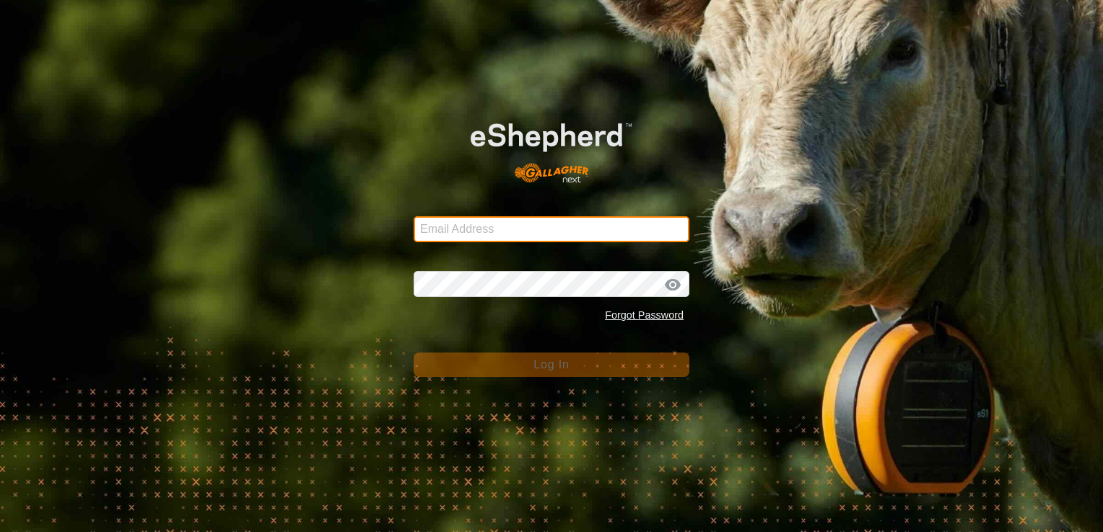
type input "[EMAIL_ADDRESS][DOMAIN_NAME]"
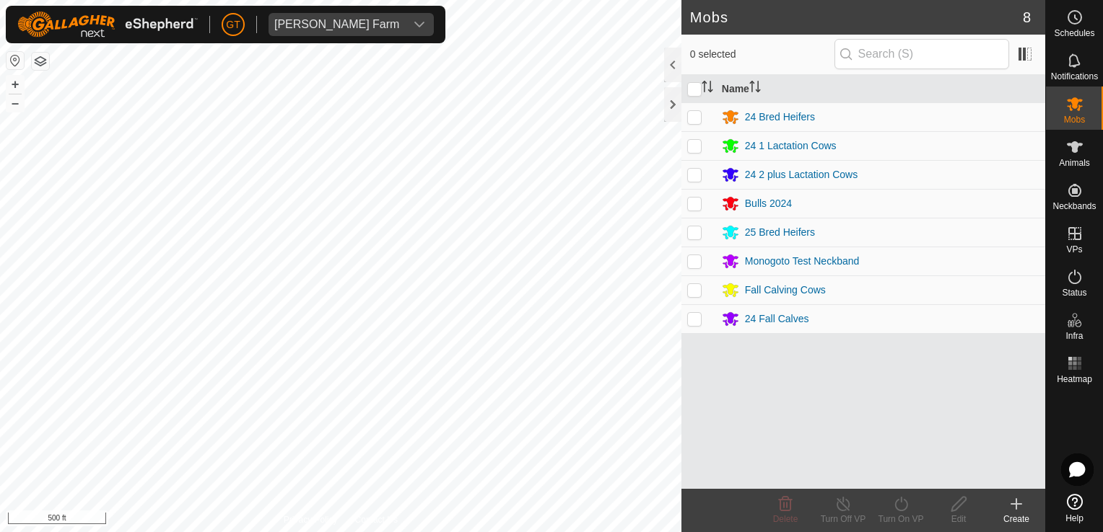
click at [765, 411] on div "Mobs 8 0 selected Name 24 Bred Heifers 24 1 Lactation Cows 24 2 plus Lactation …" at bounding box center [522, 266] width 1045 height 532
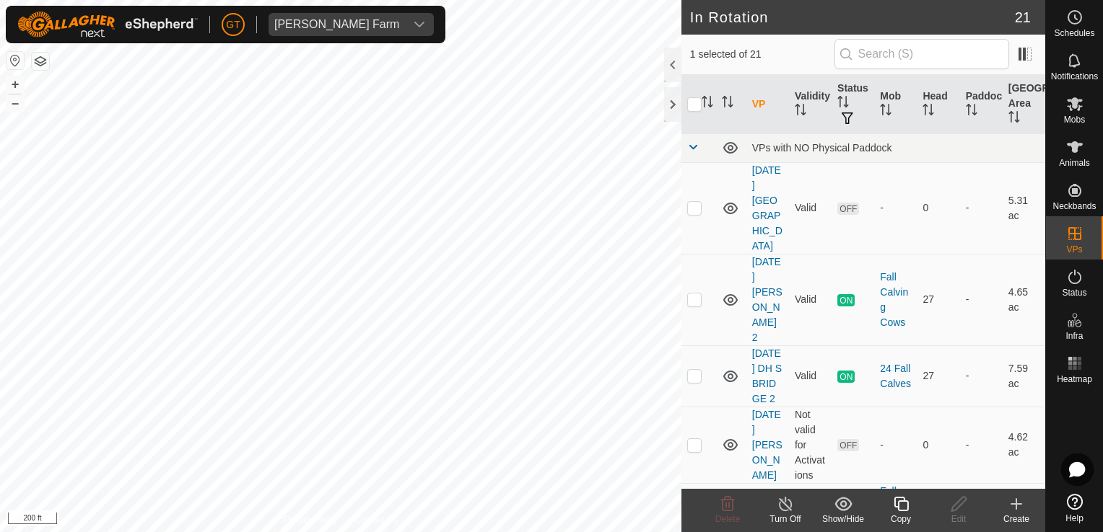
click at [901, 499] on icon at bounding box center [901, 504] width 18 height 17
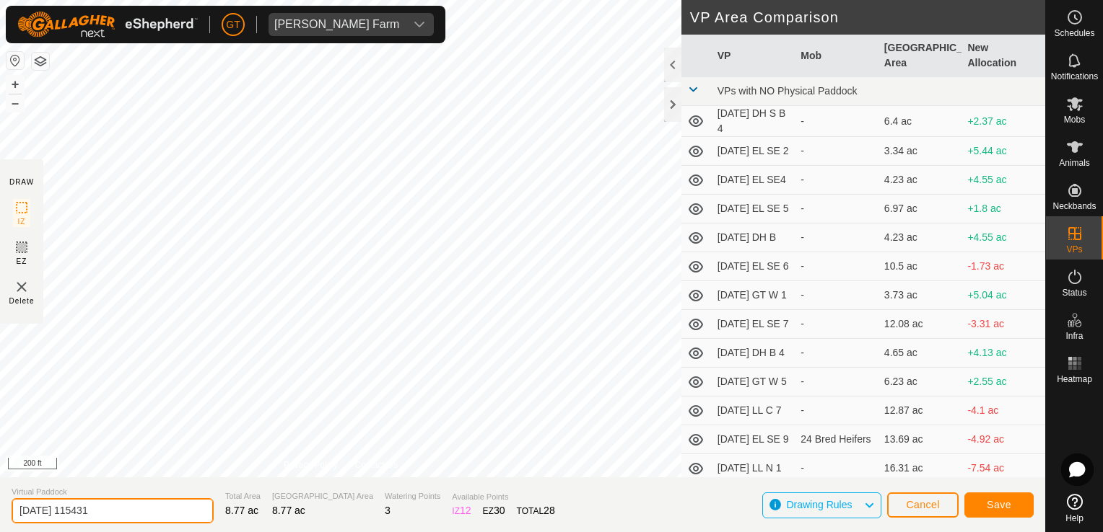
click at [165, 502] on input "2025-08-10 115431" at bounding box center [113, 511] width 202 height 25
type input "2025-08-10 CT 6"
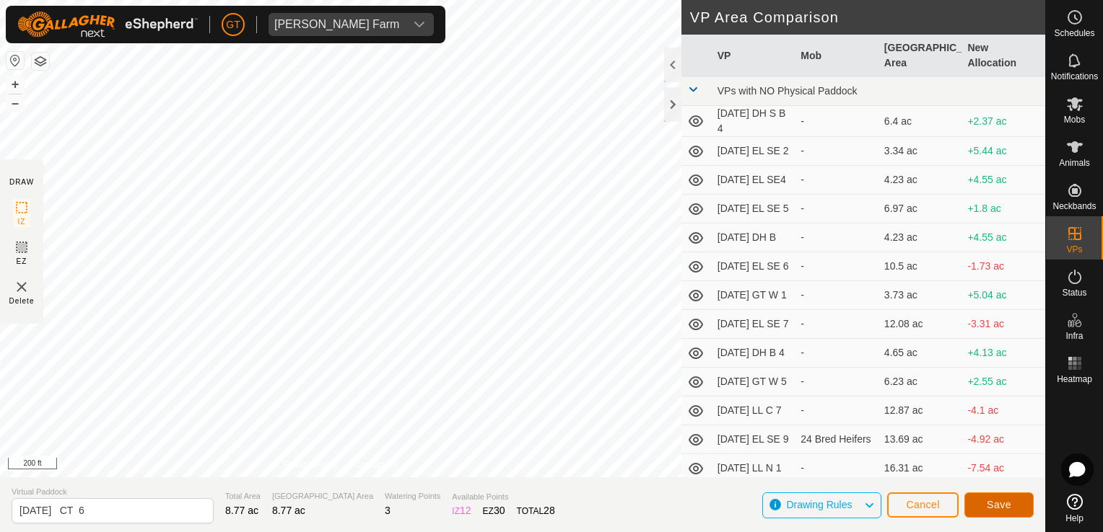
click at [989, 509] on span "Save" at bounding box center [998, 505] width 25 height 12
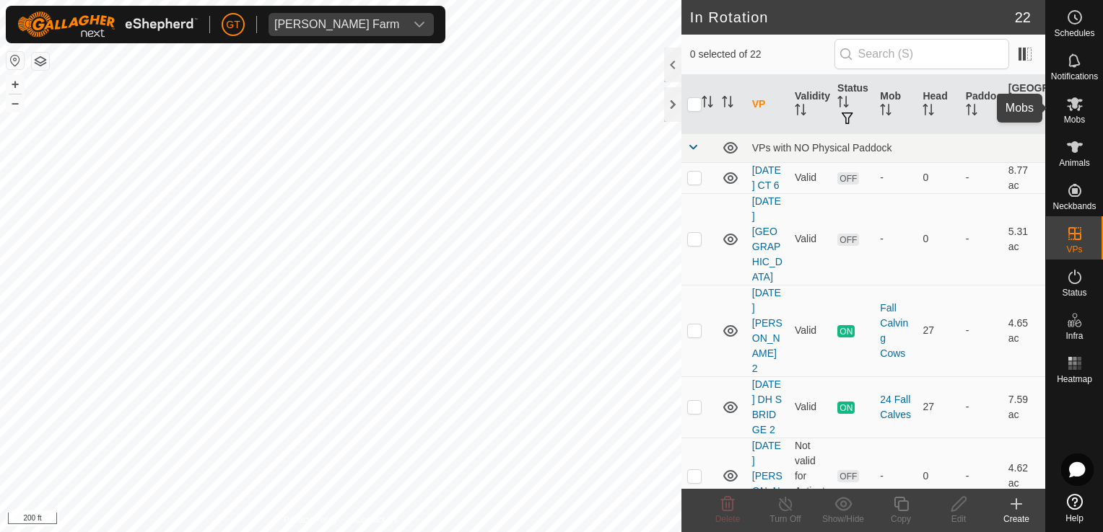
click at [1071, 102] on icon at bounding box center [1074, 104] width 16 height 14
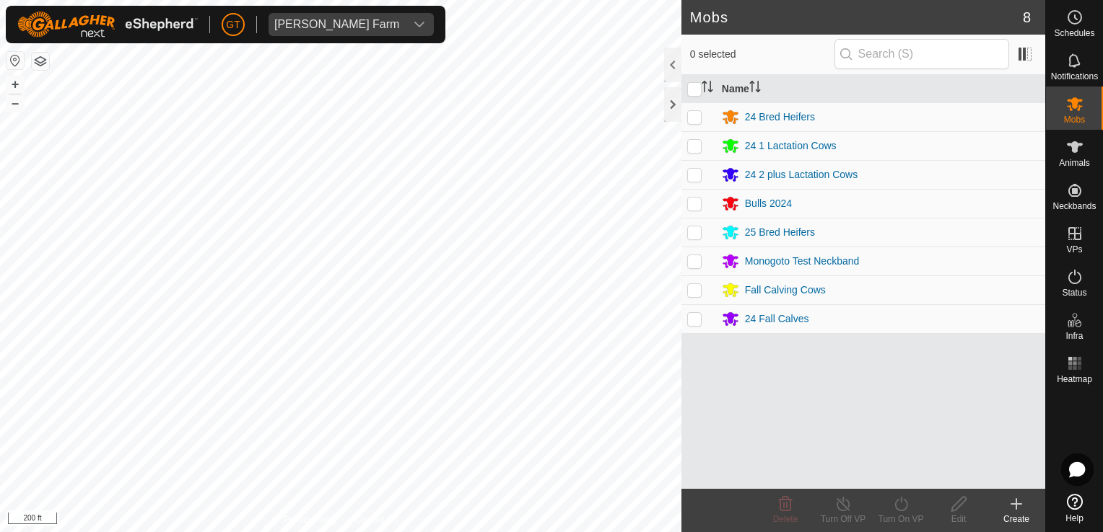
click at [693, 232] on p-checkbox at bounding box center [694, 233] width 14 height 12
checkbox input "true"
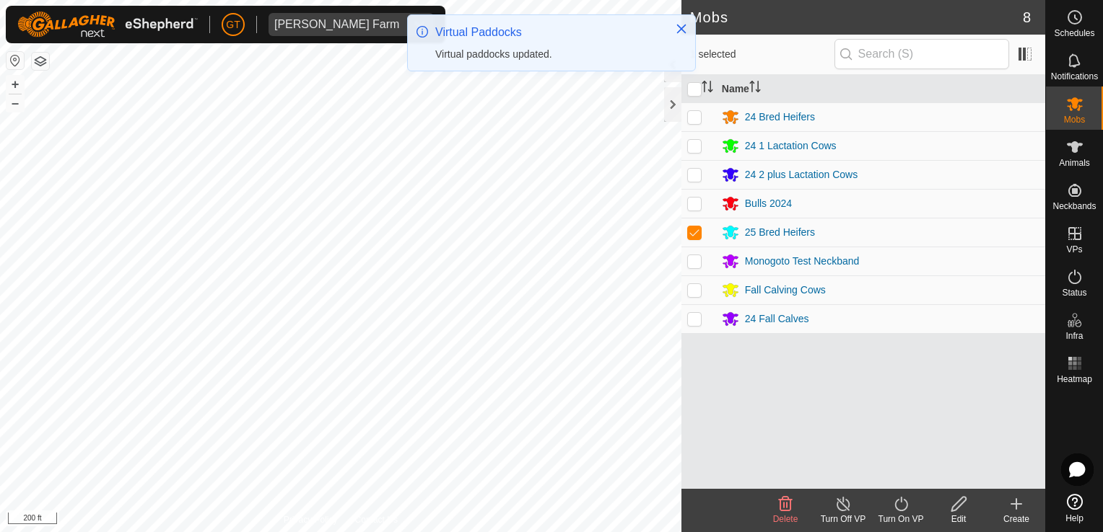
click at [893, 506] on icon at bounding box center [901, 504] width 18 height 17
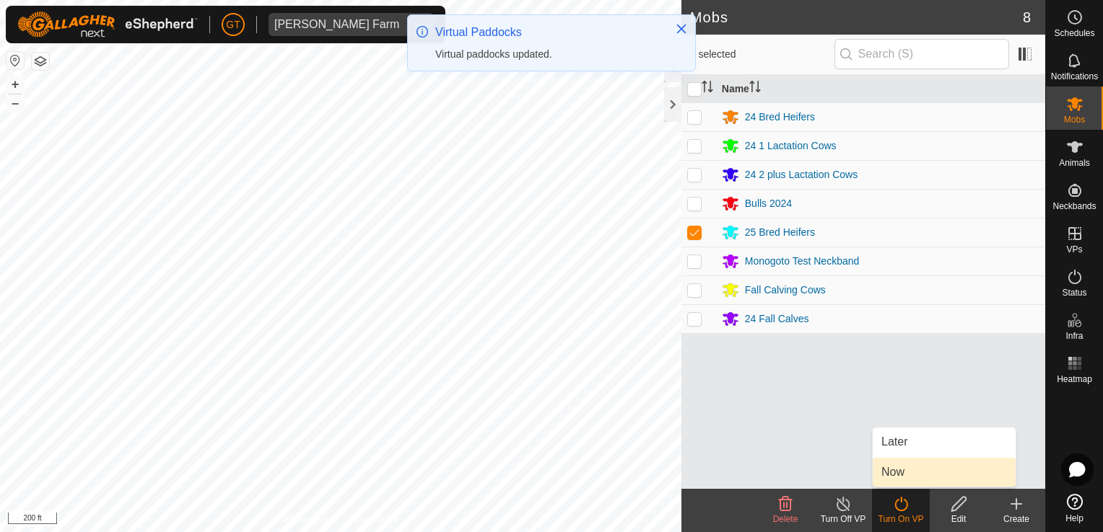
click at [909, 474] on link "Now" at bounding box center [943, 472] width 143 height 29
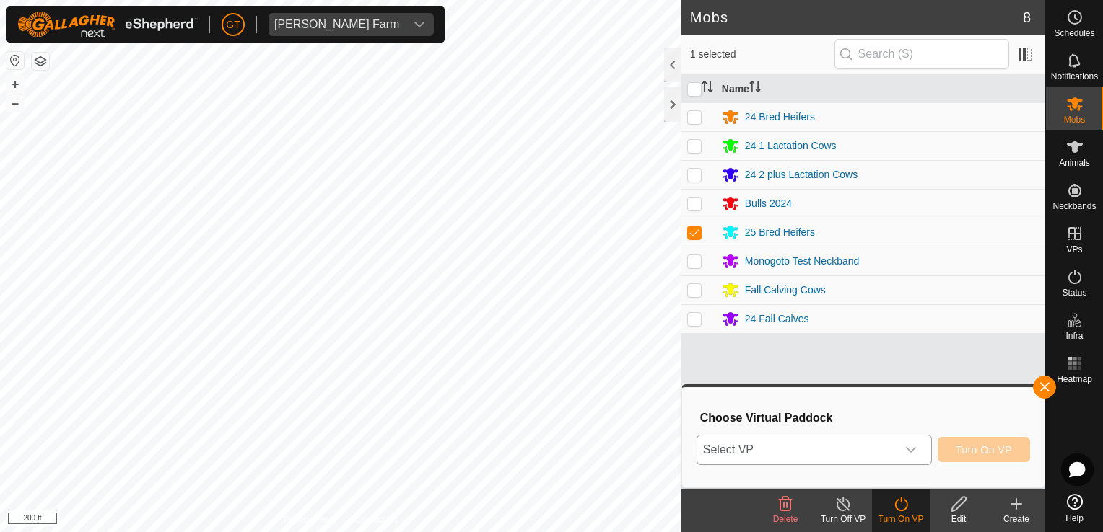
click at [916, 449] on icon "dropdown trigger" at bounding box center [911, 450] width 12 height 12
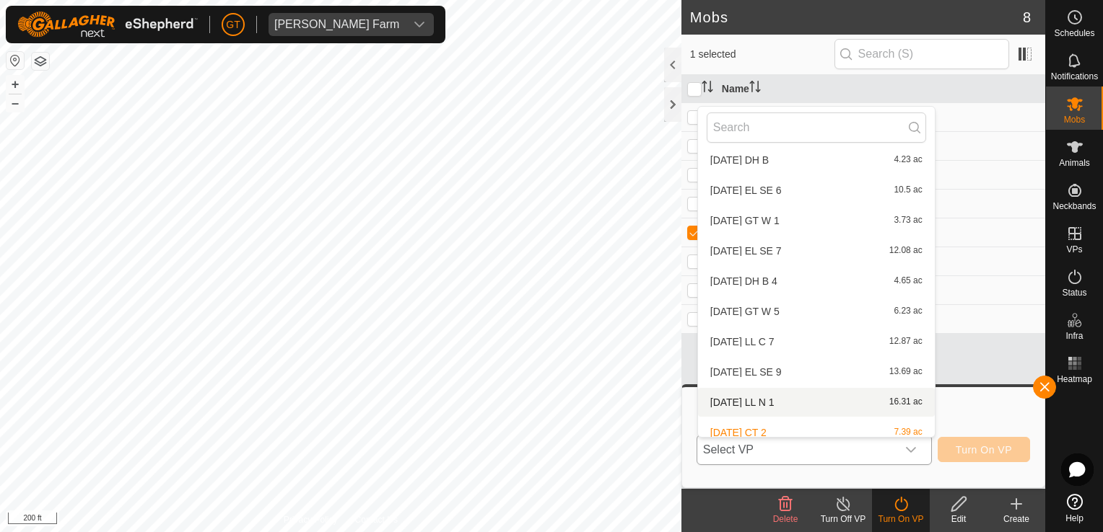
scroll to position [410, 0]
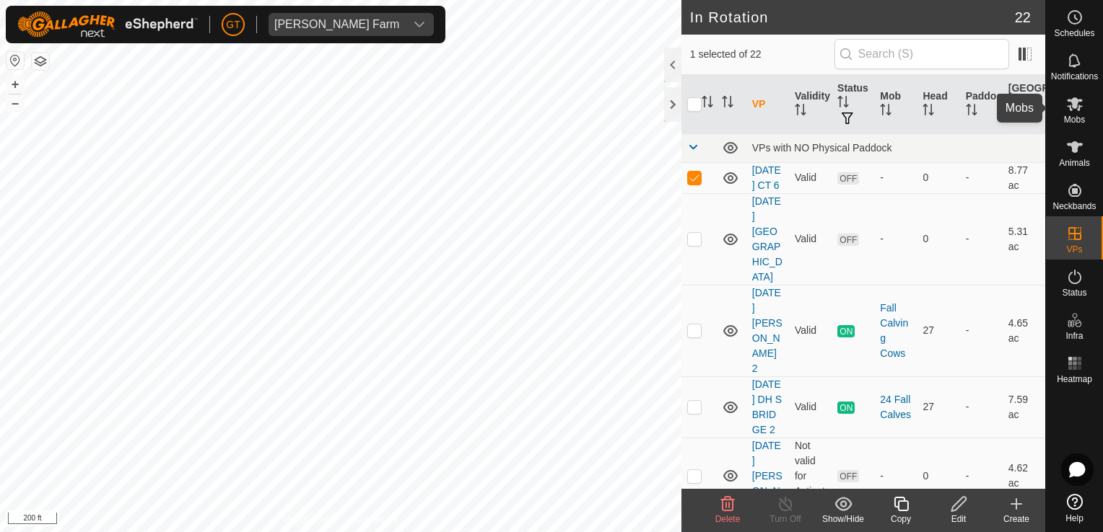
click at [1074, 97] on icon at bounding box center [1074, 104] width 16 height 14
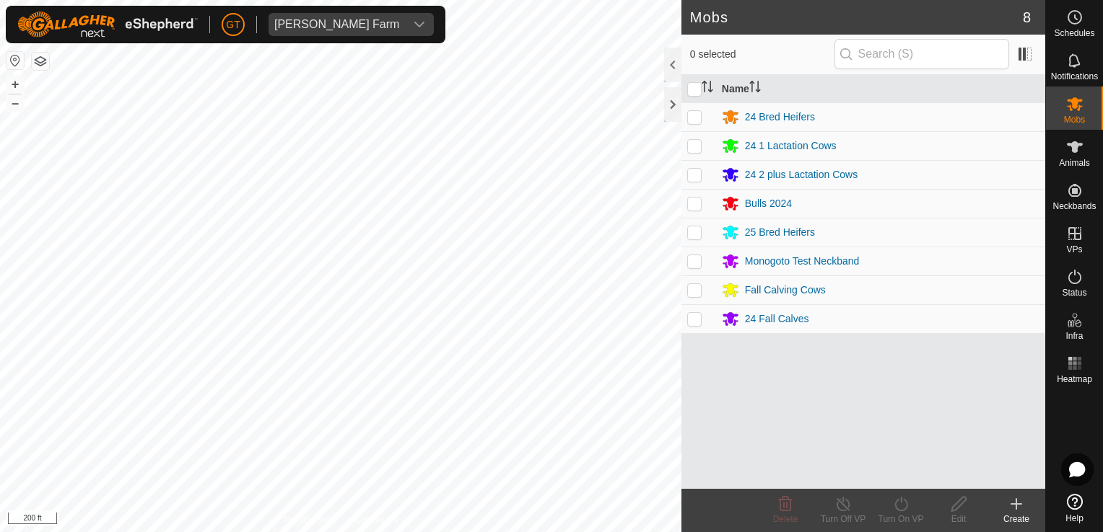
click at [696, 224] on td at bounding box center [698, 232] width 35 height 29
checkbox input "true"
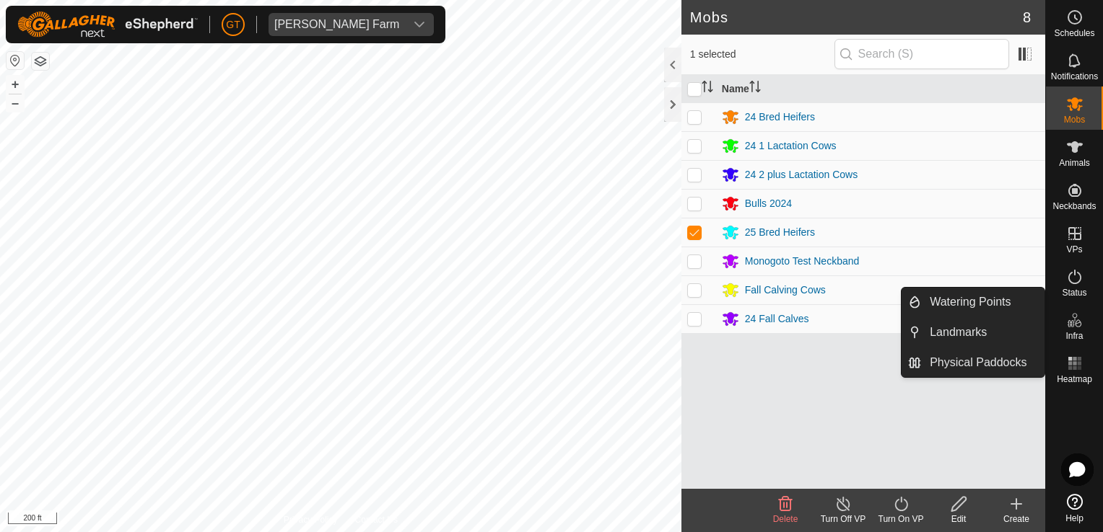
click at [902, 494] on div "Turn On VP" at bounding box center [901, 510] width 58 height 43
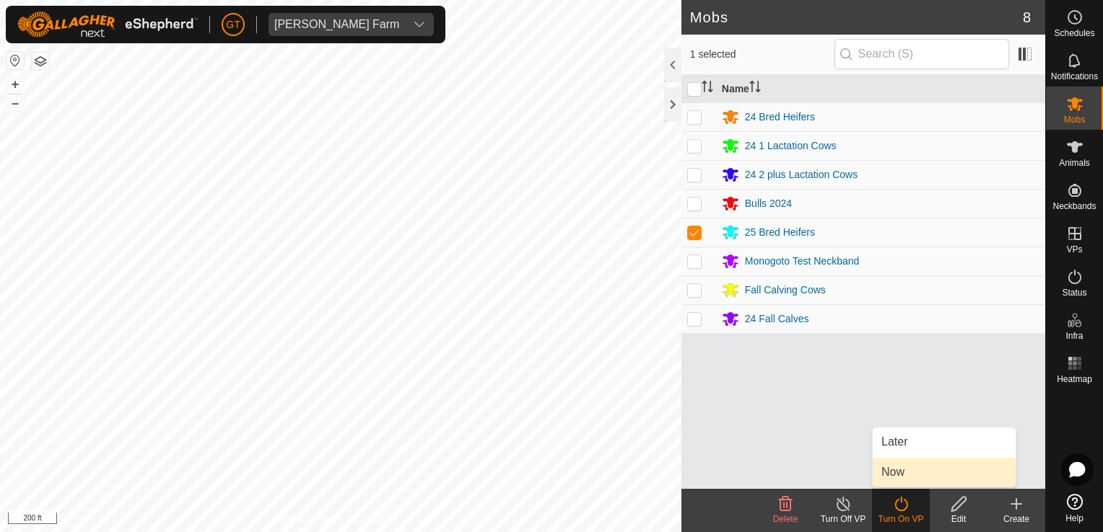
click at [913, 466] on link "Now" at bounding box center [943, 472] width 143 height 29
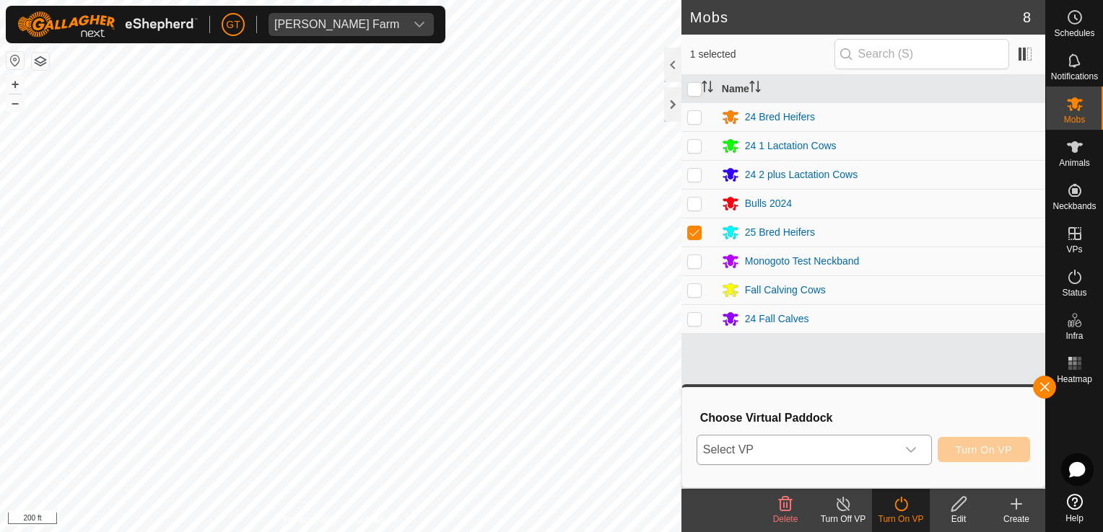
click at [916, 449] on icon "dropdown trigger" at bounding box center [911, 450] width 10 height 6
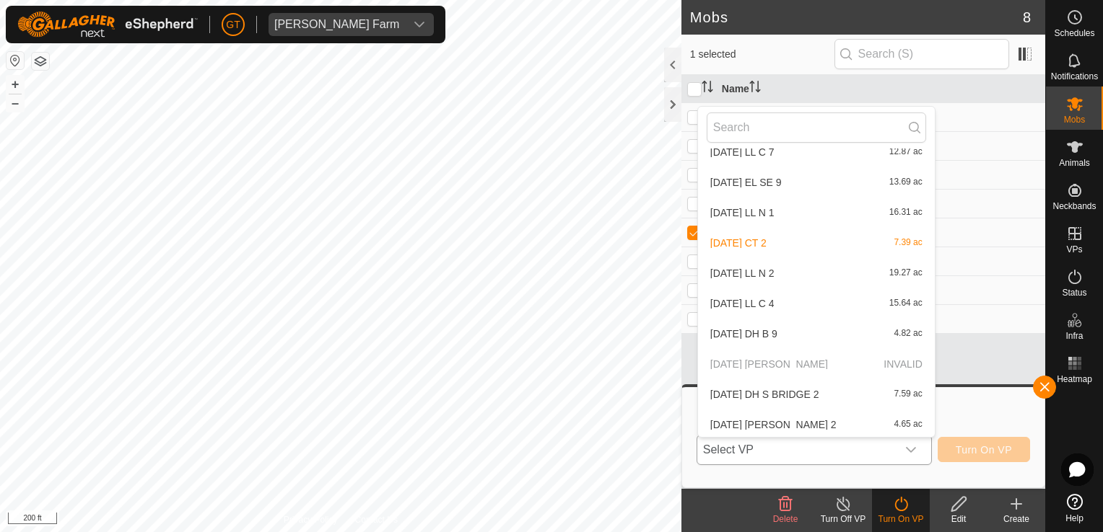
scroll to position [410, 0]
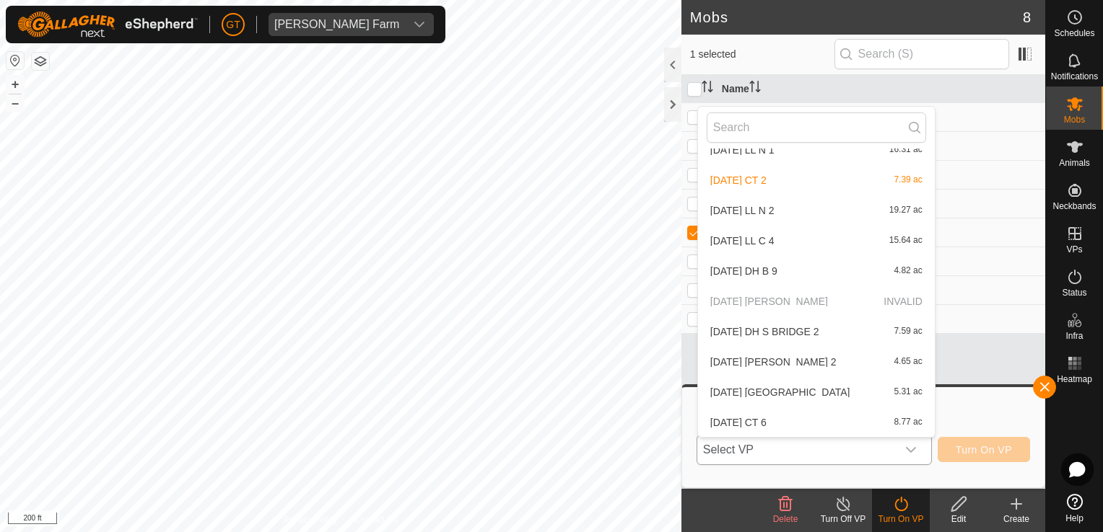
click at [797, 429] on li "2025-08-10 CT 6 8.77 ac" at bounding box center [816, 422] width 237 height 29
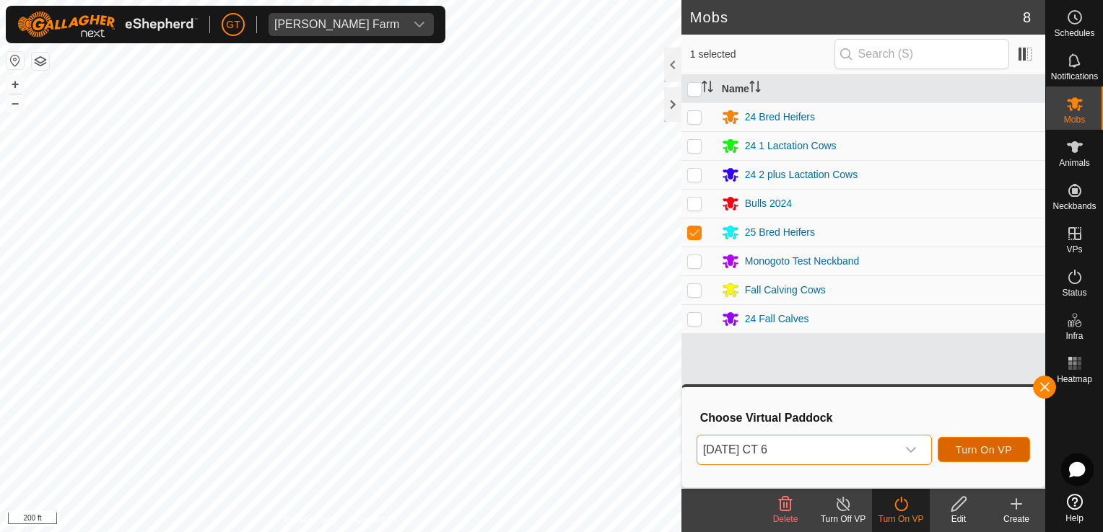
click at [964, 451] on span "Turn On VP" at bounding box center [983, 450] width 56 height 12
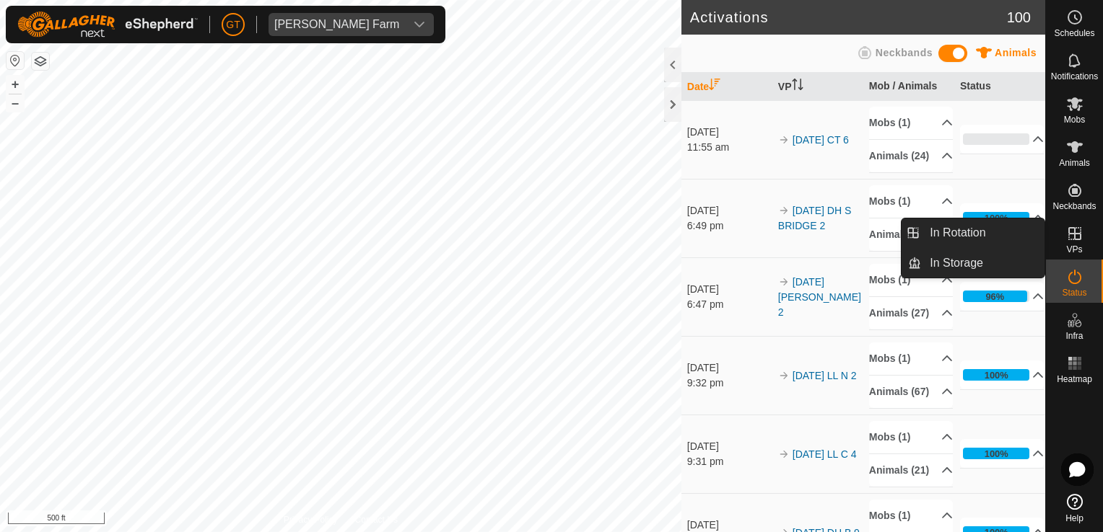
click at [1074, 232] on icon at bounding box center [1074, 233] width 13 height 13
click at [1030, 235] on link "In Rotation" at bounding box center [982, 233] width 123 height 29
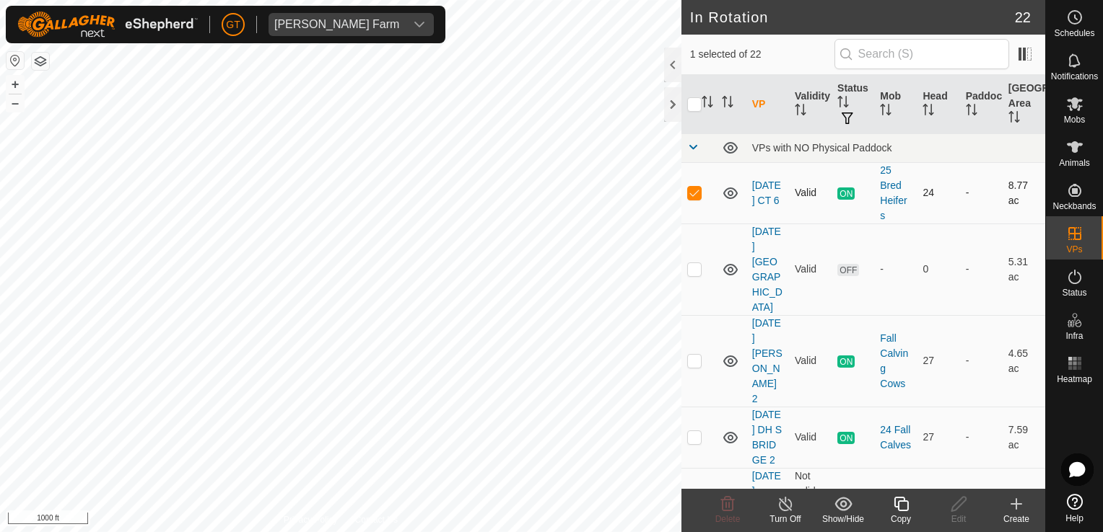
click at [691, 190] on p-checkbox at bounding box center [694, 193] width 14 height 12
checkbox input "false"
click at [386, 0] on html "GT Thoren Farm Schedules Notifications Mobs Animals Neckbands VPs Status Infra …" at bounding box center [551, 266] width 1103 height 532
click at [540, 532] on html "GT Thoren Farm Schedules Notifications Mobs Animals Neckbands VPs Status Infra …" at bounding box center [551, 266] width 1103 height 532
click at [0, 310] on html "GT Thoren Farm Schedules Notifications Mobs Animals Neckbands VPs Status Infra …" at bounding box center [551, 266] width 1103 height 532
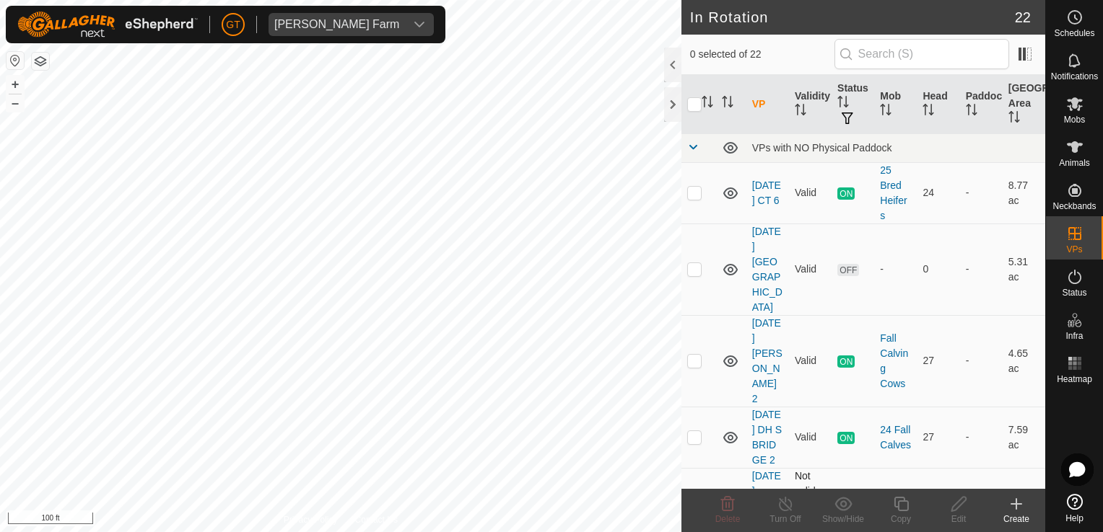
click at [794, 455] on div "In Rotation 22 0 selected of 22 VP Validity Status Mob Head Paddock Grazing Are…" at bounding box center [522, 266] width 1045 height 532
click at [820, 423] on div "In Rotation 22 0 selected of 22 VP Validity Status Mob Head Paddock Grazing Are…" at bounding box center [522, 266] width 1045 height 532
checkbox input "true"
click at [888, 504] on copy-svg-icon at bounding box center [901, 504] width 58 height 17
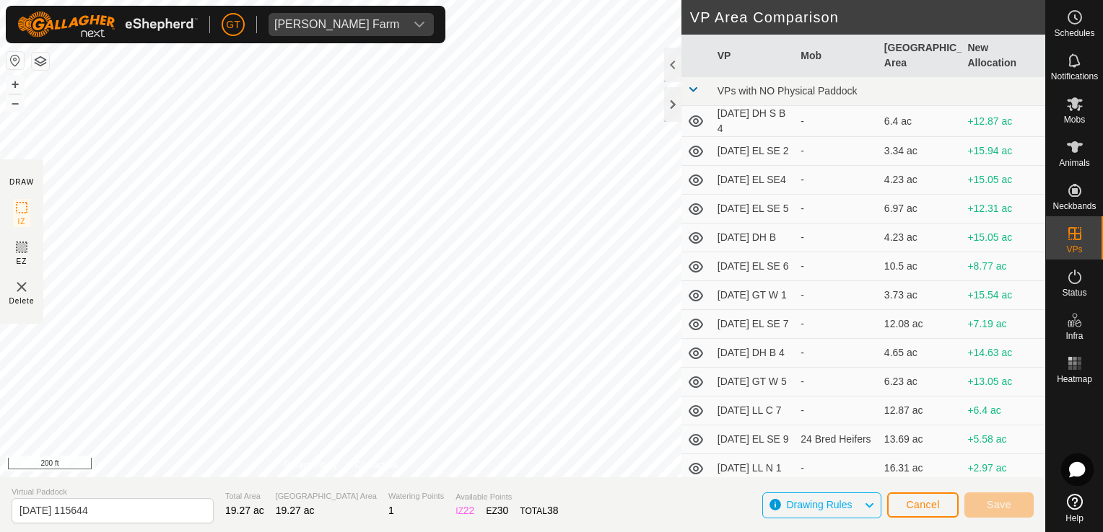
click at [724, 258] on div "DRAW IZ EZ Delete Privacy Policy Contact Us + – ⇧ i 200 ft VP Area Comparison V…" at bounding box center [522, 239] width 1045 height 478
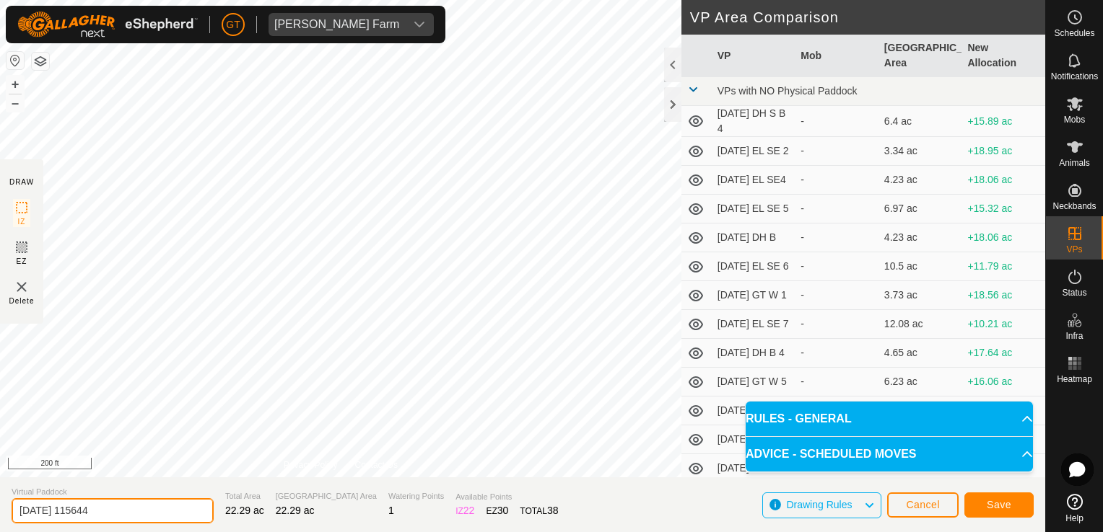
click at [133, 510] on input "2025-08-10 115644" at bounding box center [113, 511] width 202 height 25
type input "2025-08-10 LL N 4"
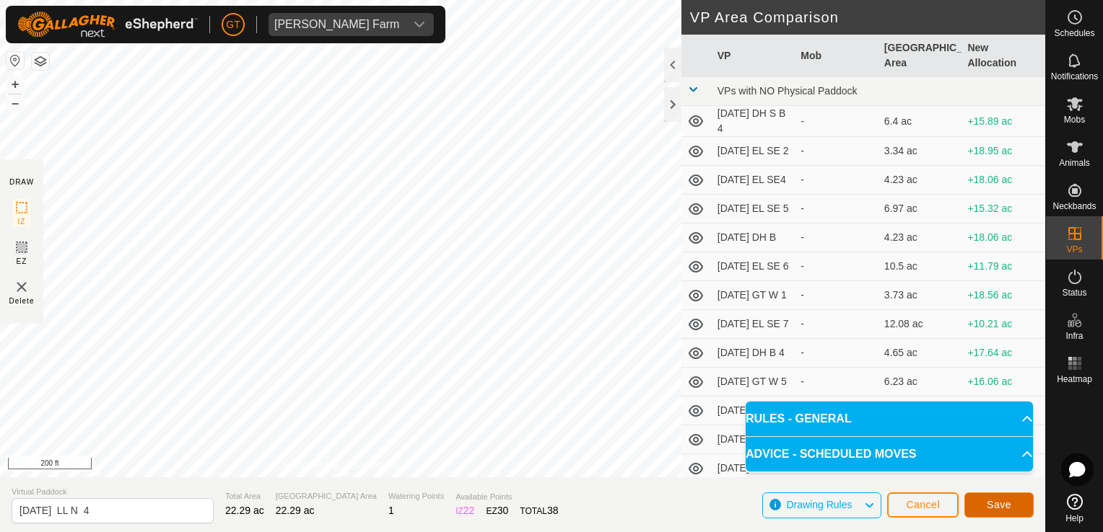
click at [1009, 497] on button "Save" at bounding box center [998, 505] width 69 height 25
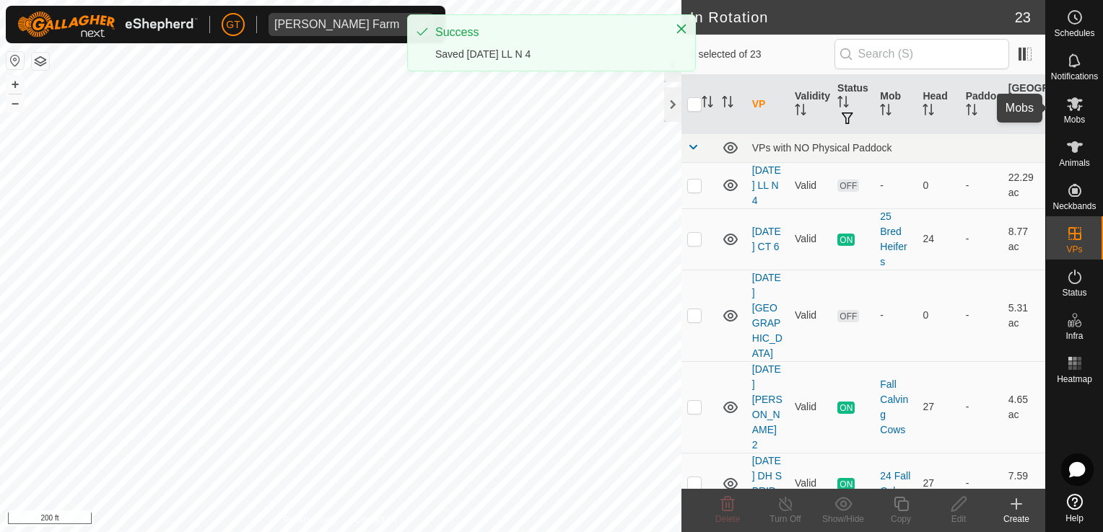
click at [1079, 106] on icon at bounding box center [1074, 104] width 16 height 14
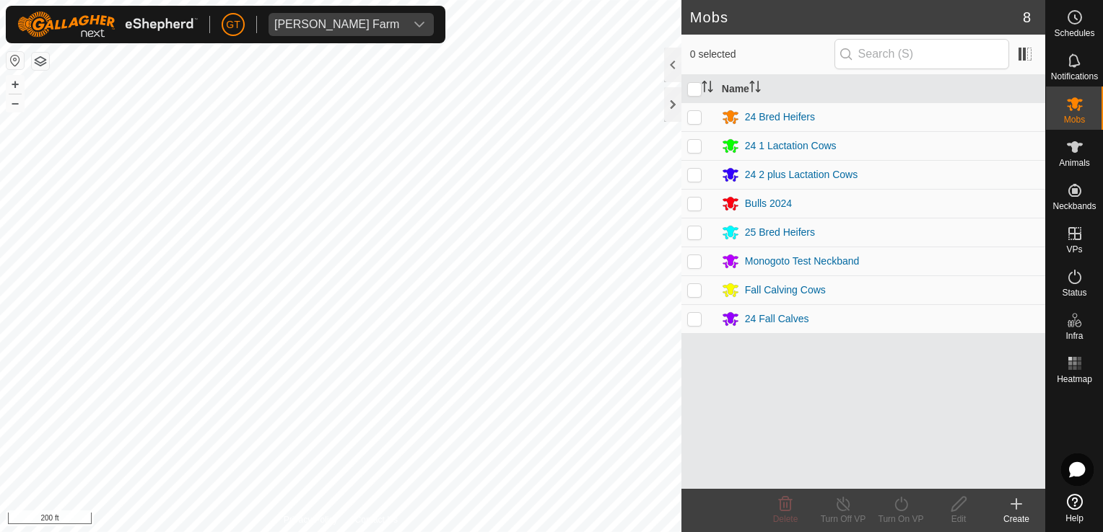
click at [696, 169] on p-checkbox at bounding box center [694, 175] width 14 height 12
checkbox input "true"
click at [896, 497] on icon at bounding box center [901, 504] width 18 height 17
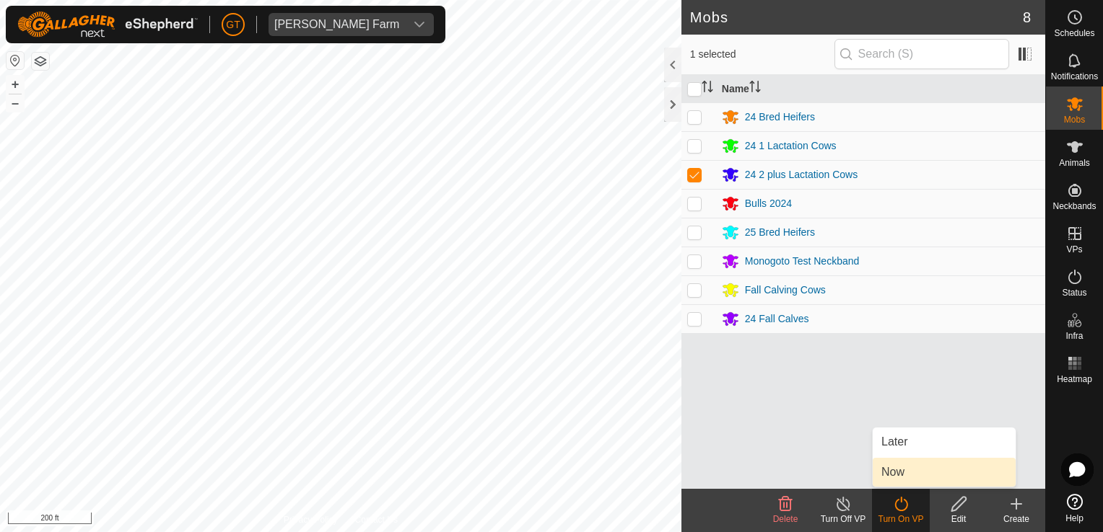
click at [909, 475] on link "Now" at bounding box center [943, 472] width 143 height 29
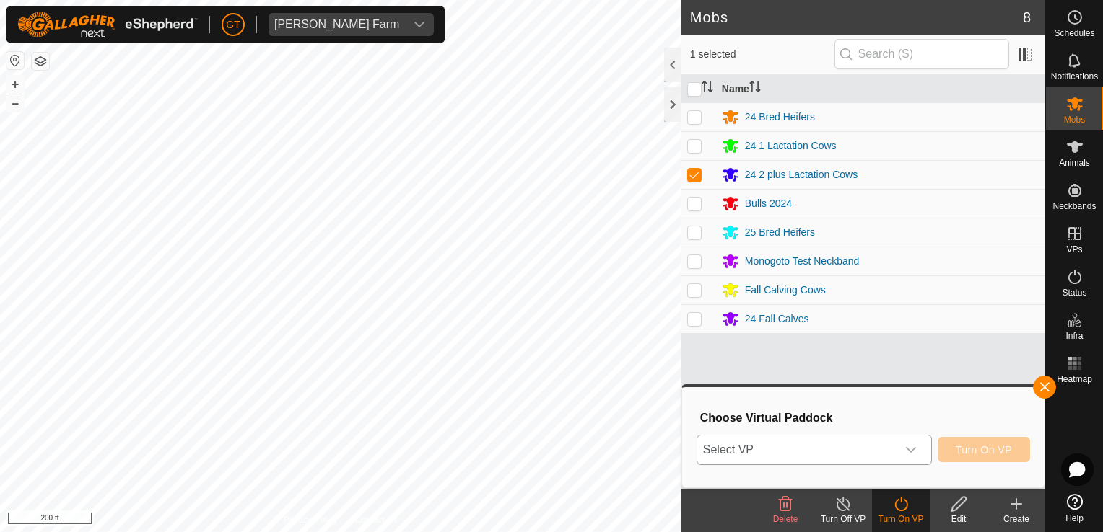
click at [916, 447] on icon "dropdown trigger" at bounding box center [911, 450] width 12 height 12
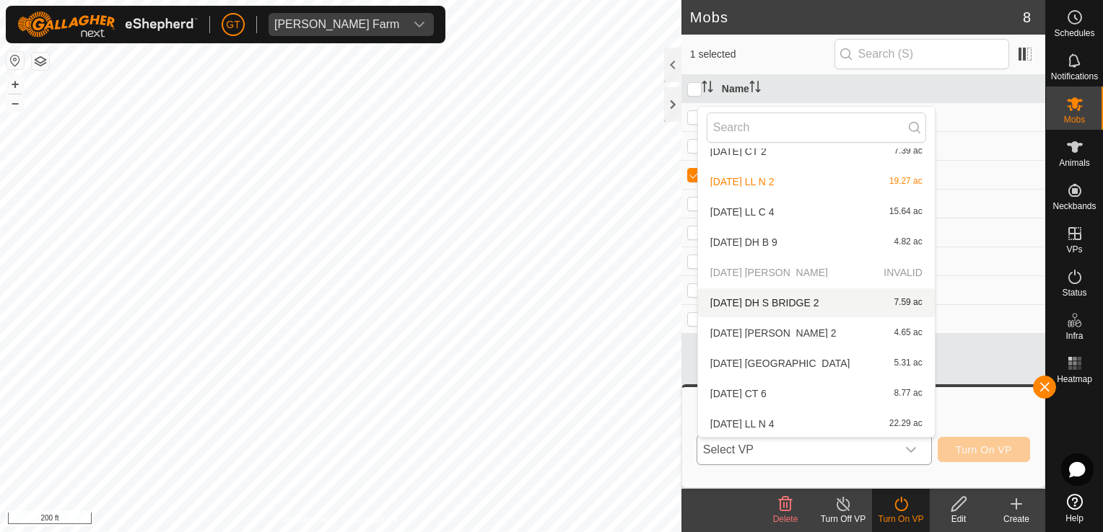
scroll to position [440, 0]
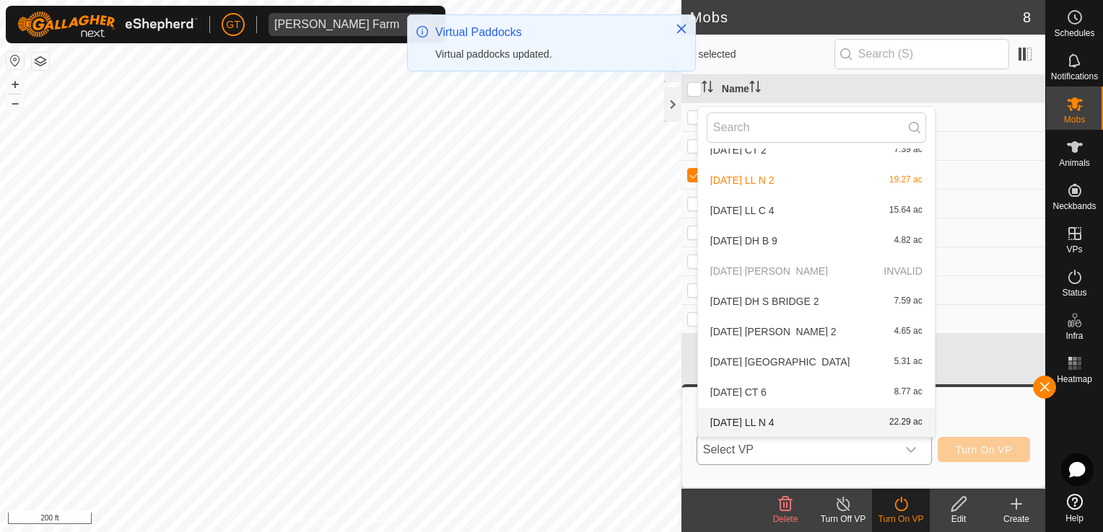
click at [827, 426] on li "2025-08-10 LL N 4 22.29 ac" at bounding box center [816, 422] width 237 height 29
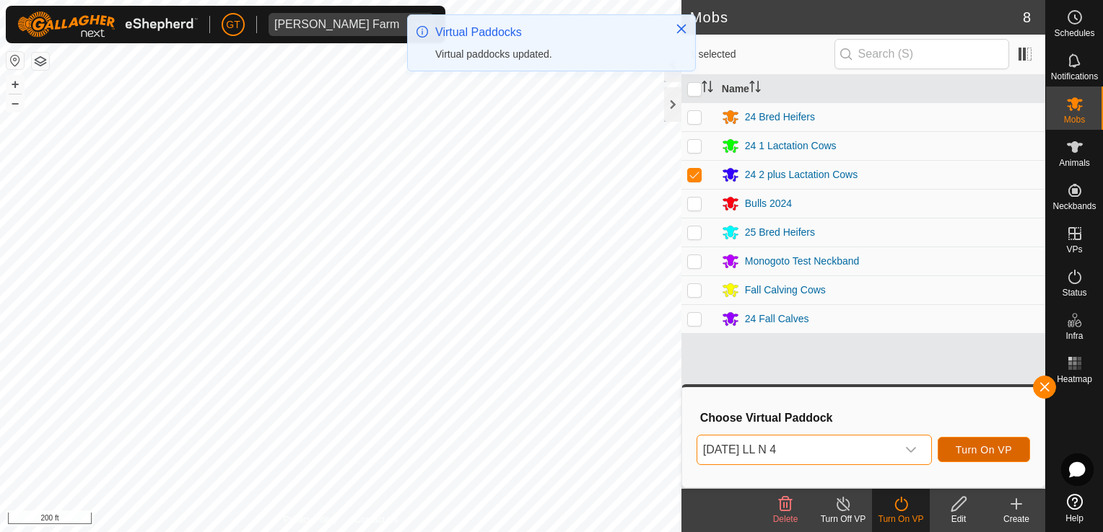
click at [981, 453] on span "Turn On VP" at bounding box center [983, 450] width 56 height 12
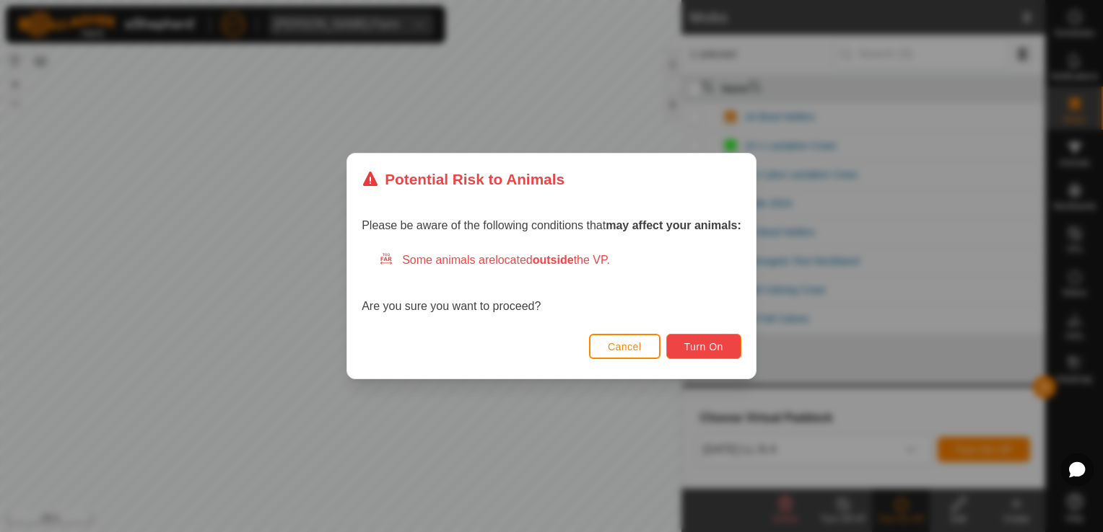
click at [704, 347] on span "Turn On" at bounding box center [703, 347] width 39 height 12
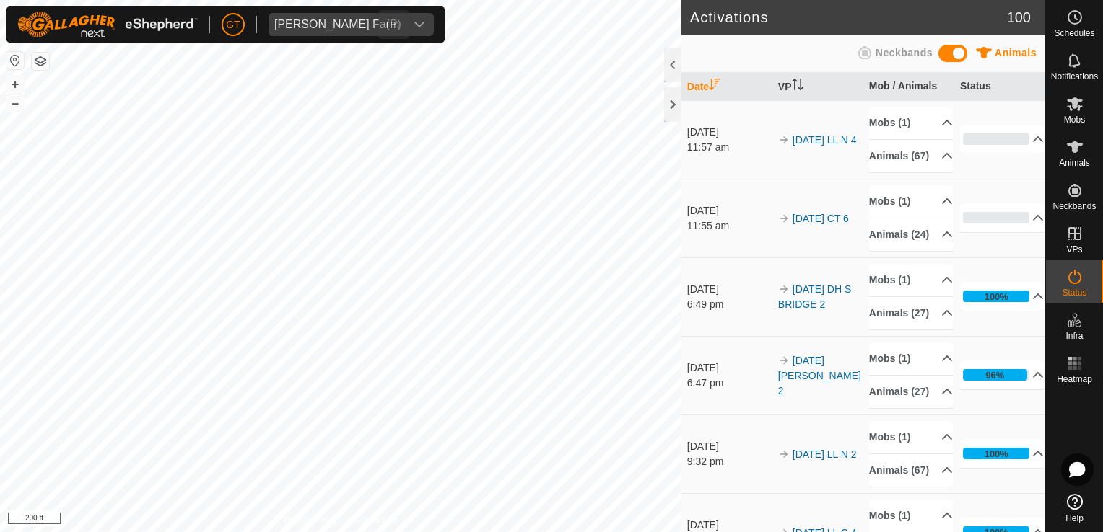
click at [367, 15] on div "GT Thoren Farm Schedules Notifications Mobs Animals Neckbands VPs Status Infra …" at bounding box center [551, 266] width 1103 height 532
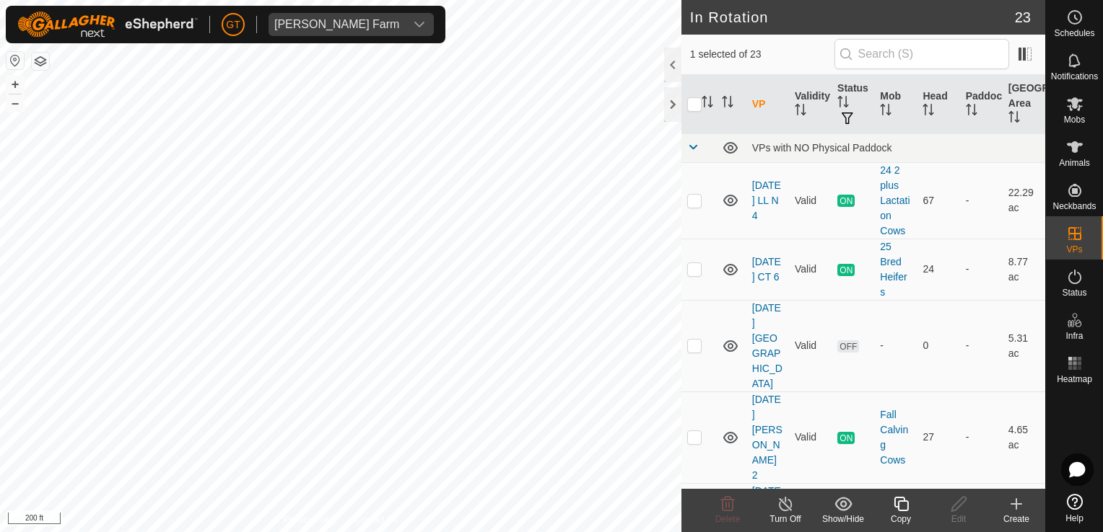
click at [900, 510] on icon at bounding box center [900, 504] width 14 height 14
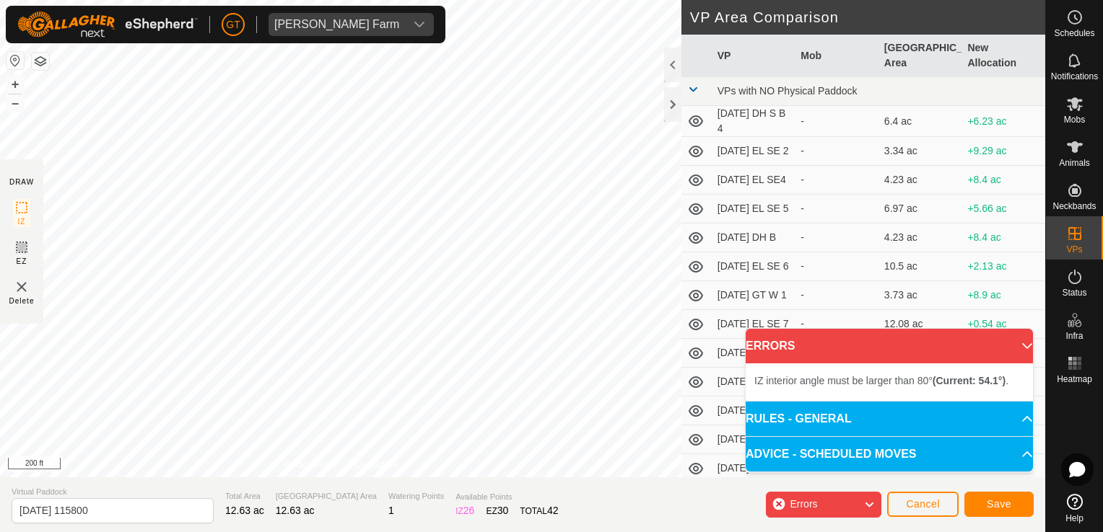
click at [191, 255] on div "IZ interior angle must be larger than 80° (Current: 54.1°) . + – ⇧ i 200 ft" at bounding box center [340, 239] width 681 height 478
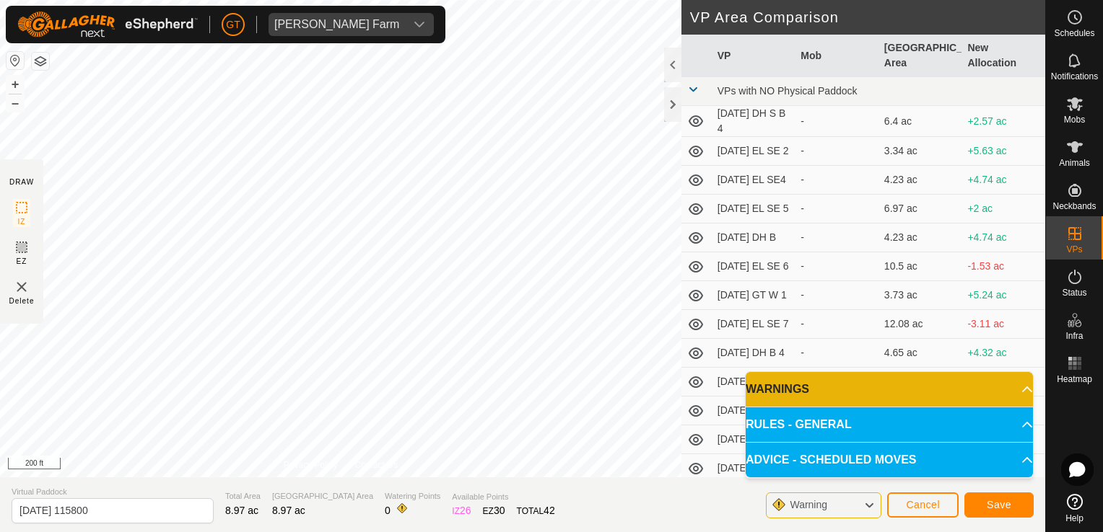
click at [831, 509] on span "Warning" at bounding box center [813, 505] width 49 height 19
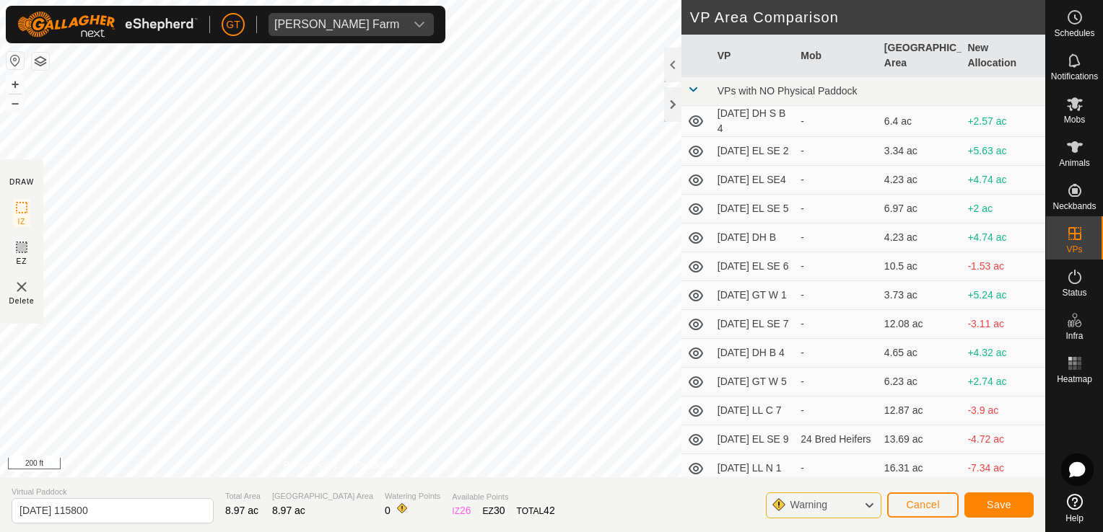
click at [836, 507] on span "Warning" at bounding box center [813, 505] width 49 height 19
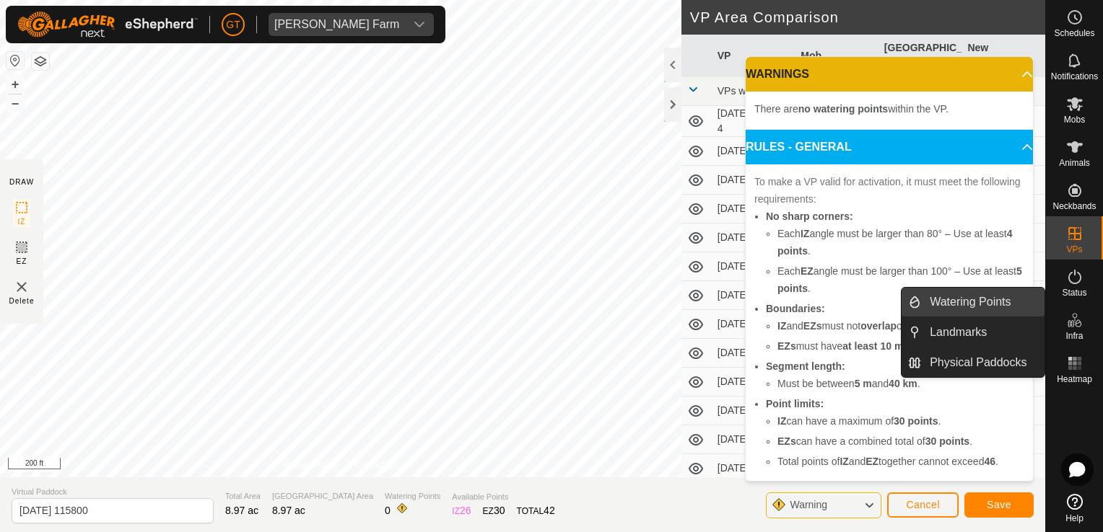
click at [956, 294] on span "Watering Points" at bounding box center [969, 302] width 81 height 17
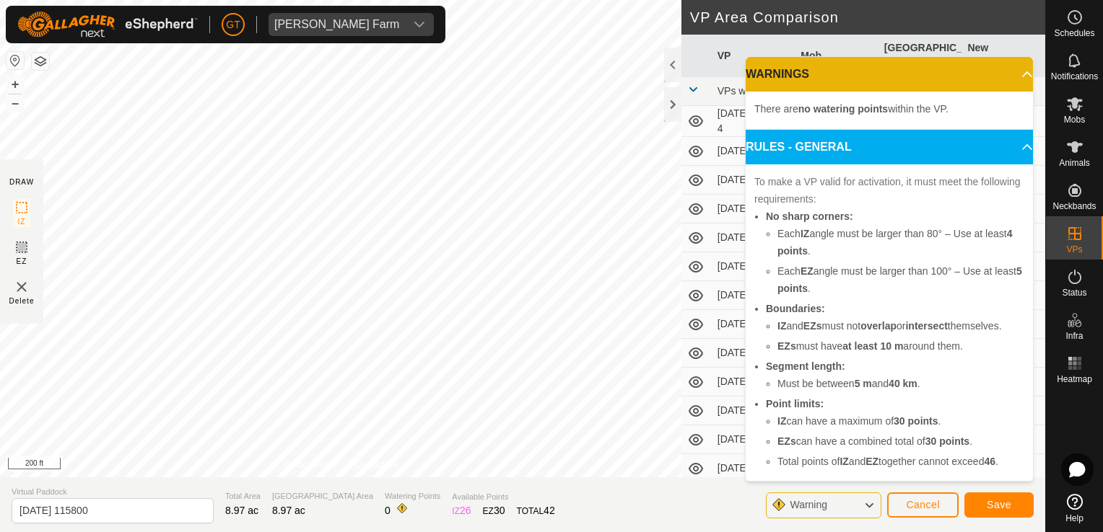
click at [956, 294] on span "Watering Points" at bounding box center [969, 302] width 81 height 17
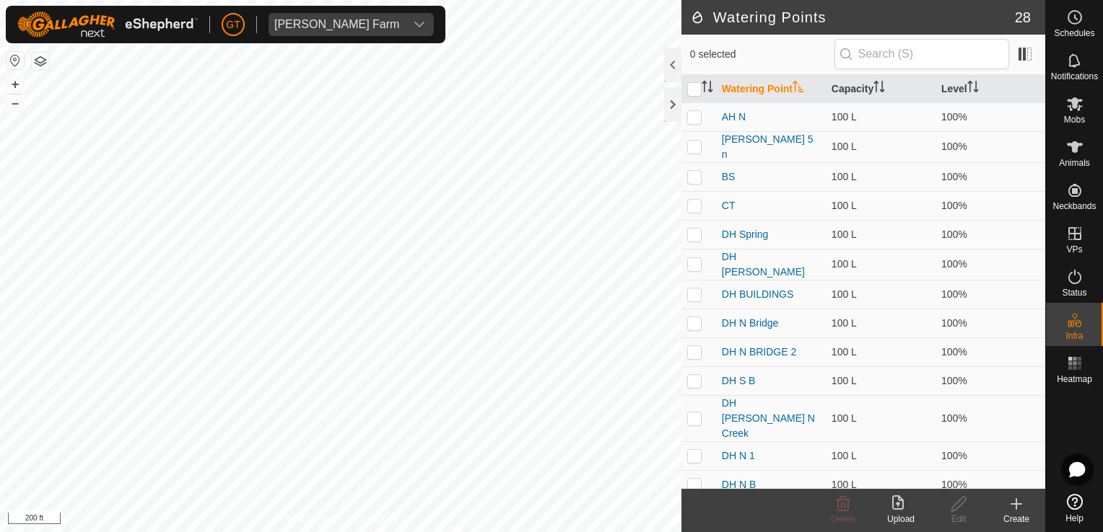
click at [1020, 499] on icon at bounding box center [1015, 504] width 17 height 17
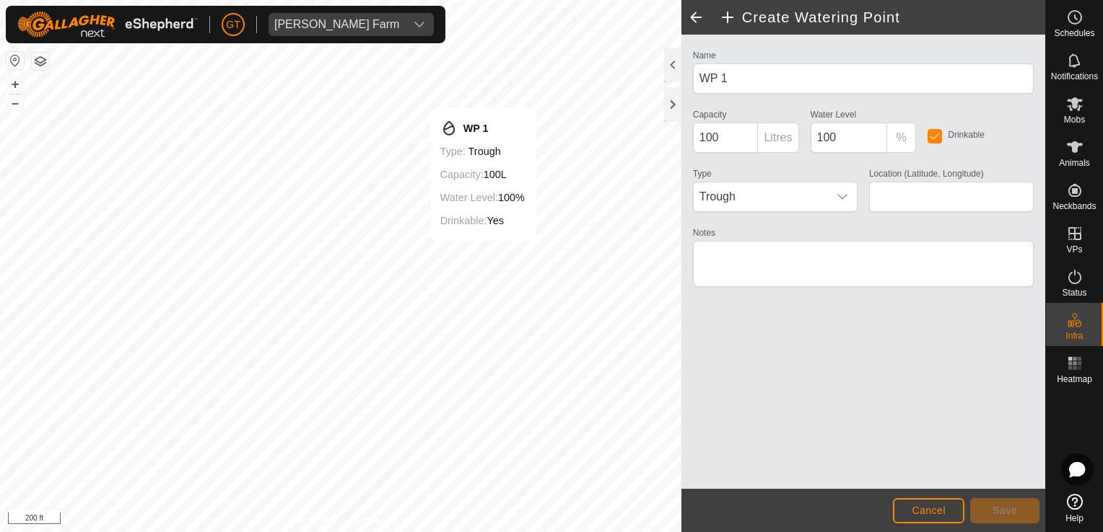
type input "42.283571, -90.076353"
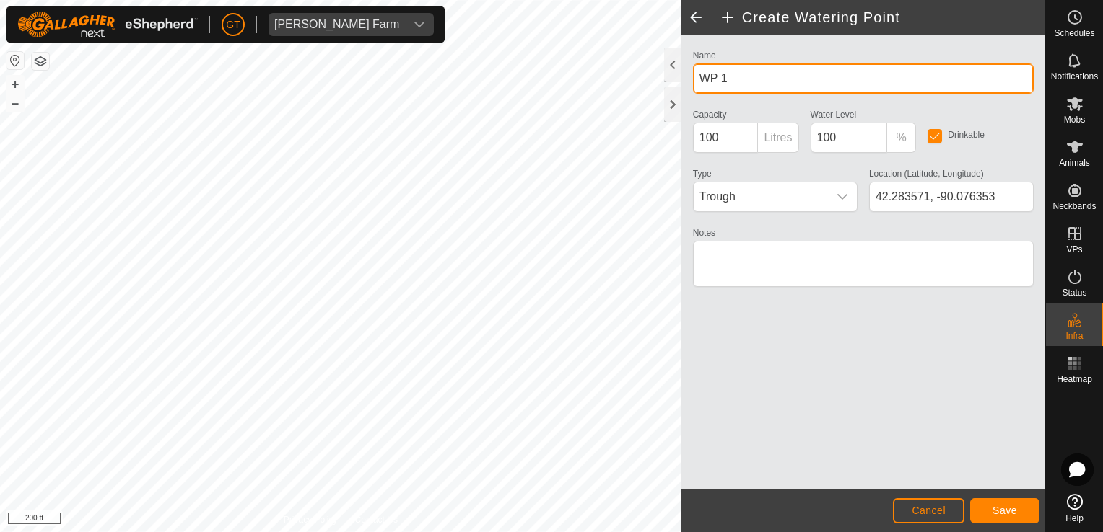
click at [789, 77] on input "WP 1" at bounding box center [863, 78] width 341 height 30
type input "W"
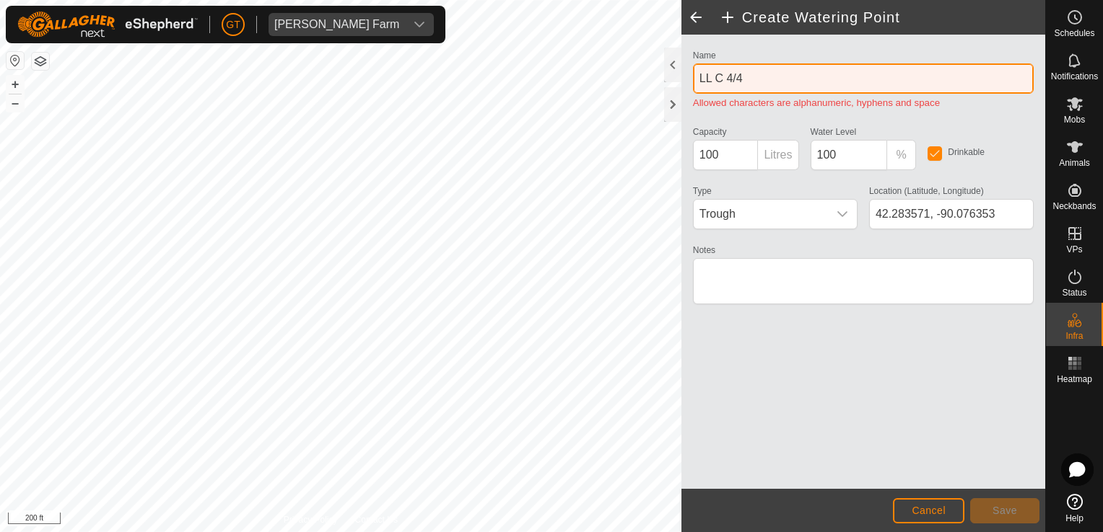
click at [733, 76] on input "LL C 4/4" at bounding box center [863, 78] width 341 height 30
click at [737, 78] on input "LL C 4/4" at bounding box center [863, 78] width 341 height 30
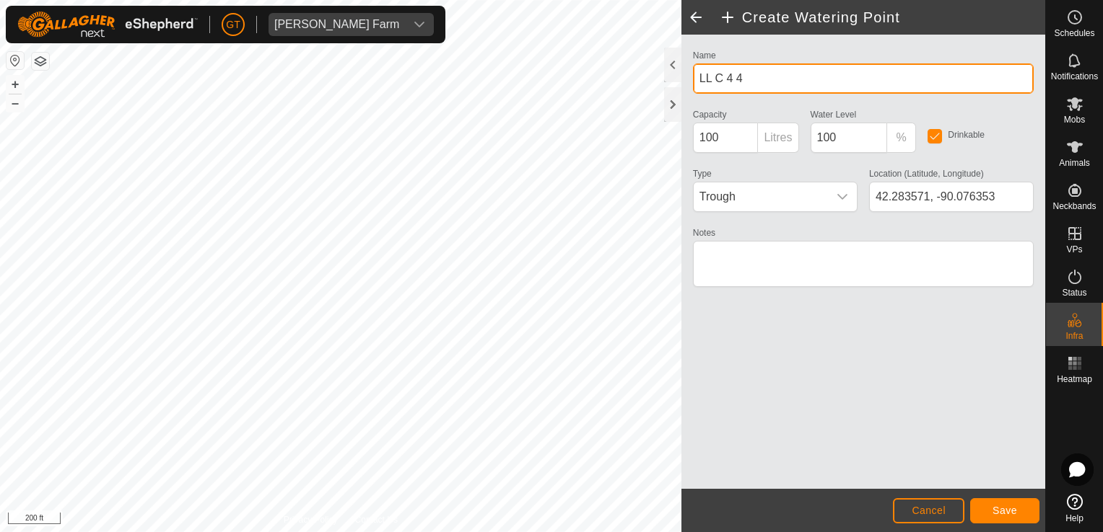
type input "LL C 4 4"
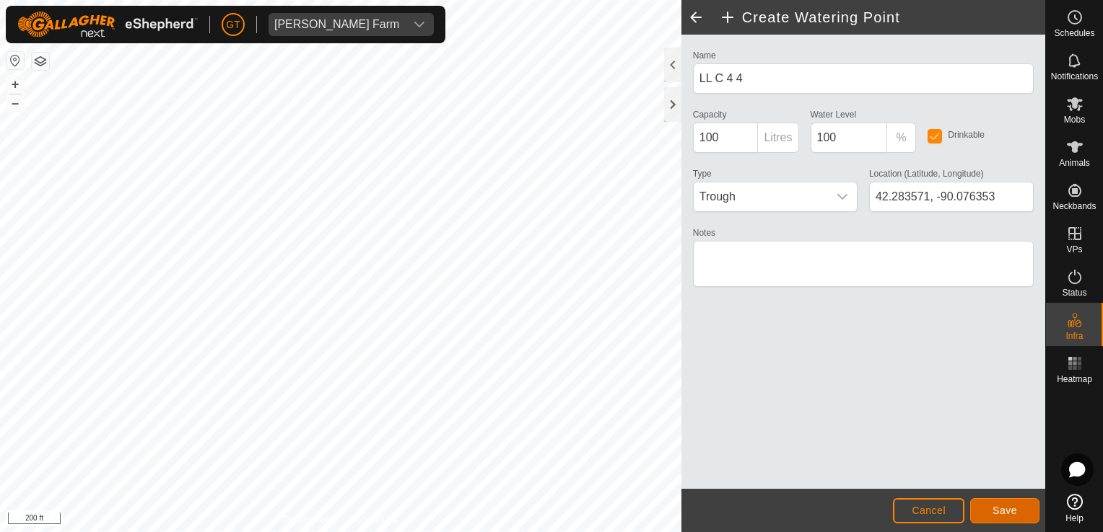
click at [1013, 507] on span "Save" at bounding box center [1004, 511] width 25 height 12
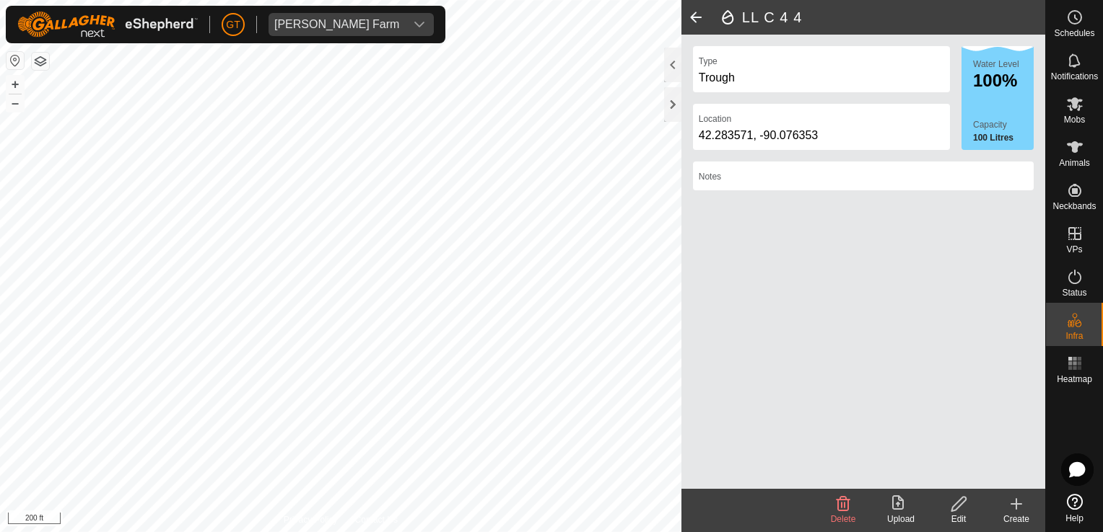
click at [903, 69] on div "Trough" at bounding box center [820, 77] width 245 height 17
click at [899, 69] on div "Trough" at bounding box center [820, 77] width 245 height 17
click at [732, 74] on div "Trough" at bounding box center [820, 77] width 245 height 17
click at [961, 505] on icon at bounding box center [959, 504] width 18 height 17
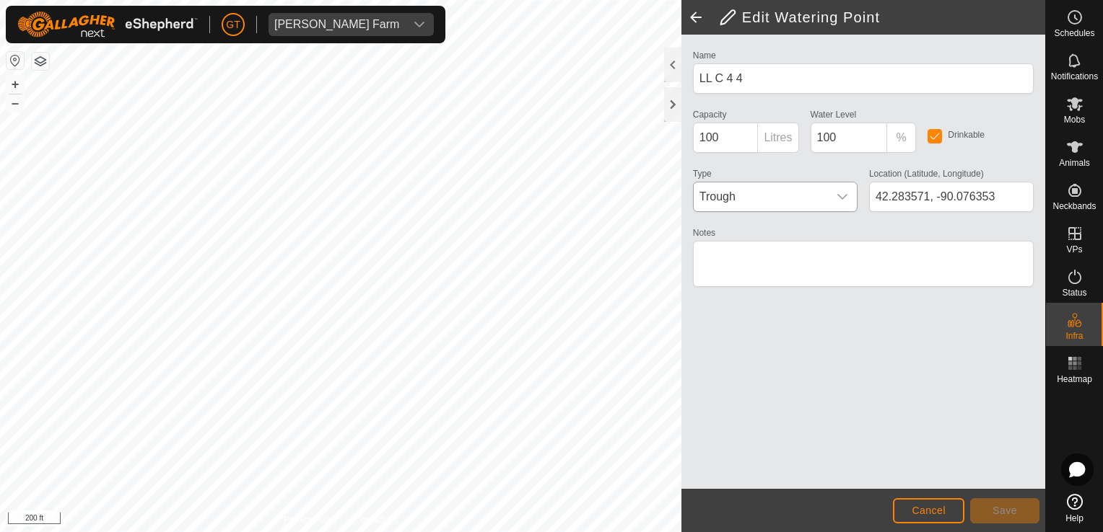
click at [839, 197] on icon "dropdown trigger" at bounding box center [842, 197] width 12 height 12
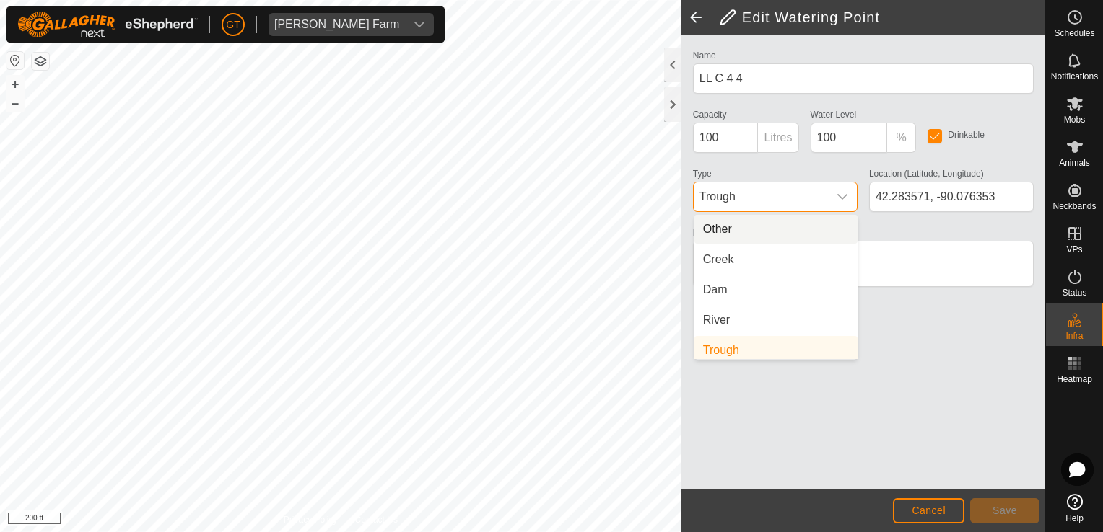
click at [771, 227] on li "Other" at bounding box center [775, 229] width 163 height 29
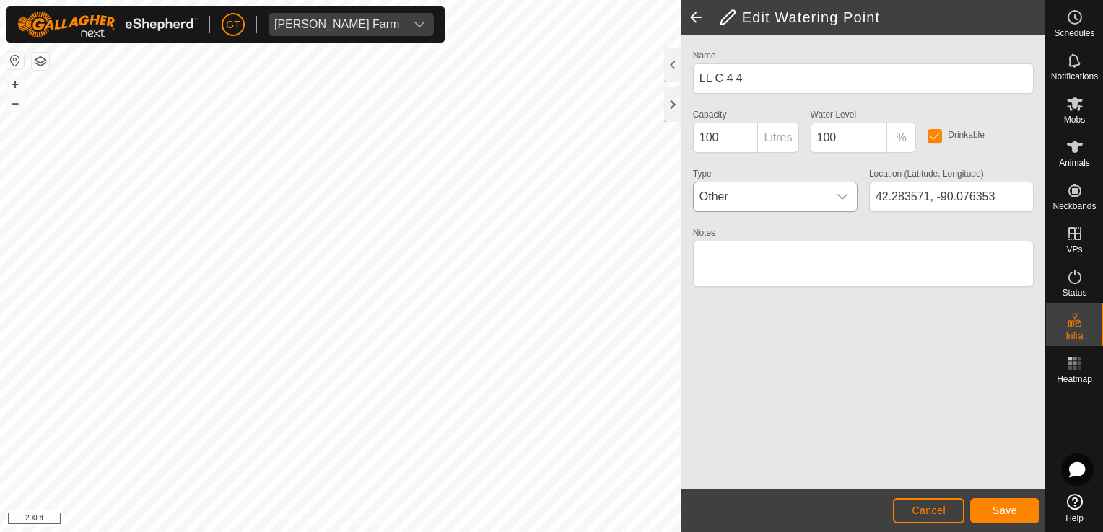
click at [846, 189] on div "dropdown trigger" at bounding box center [842, 197] width 29 height 29
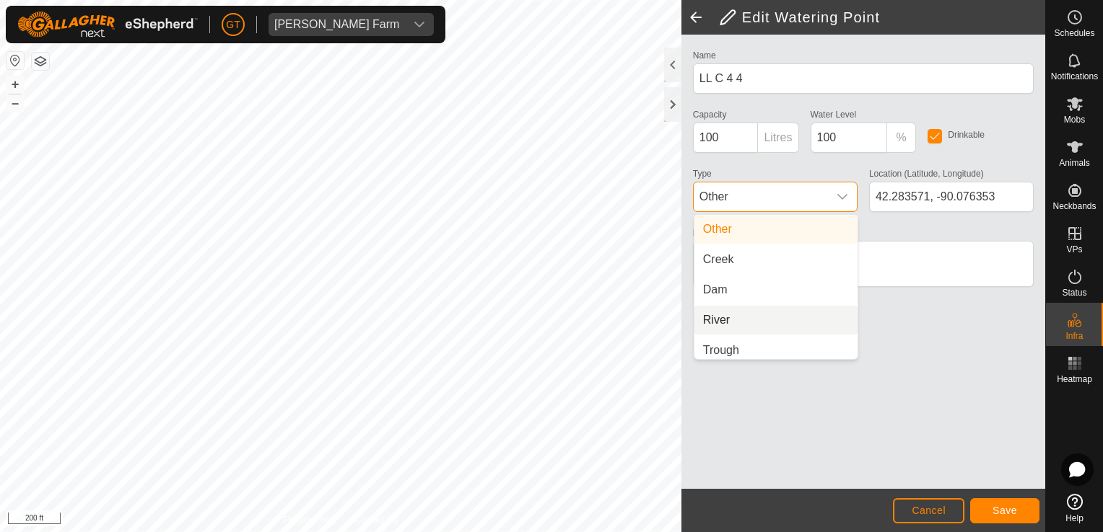
scroll to position [6, 0]
click at [768, 342] on li "Trough" at bounding box center [775, 344] width 163 height 29
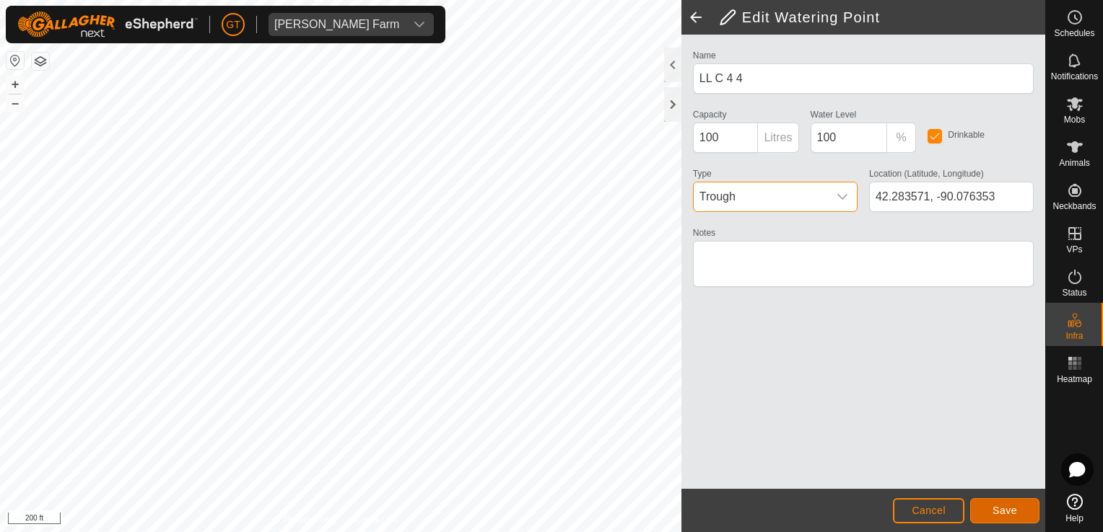
click at [1027, 504] on button "Save" at bounding box center [1004, 511] width 69 height 25
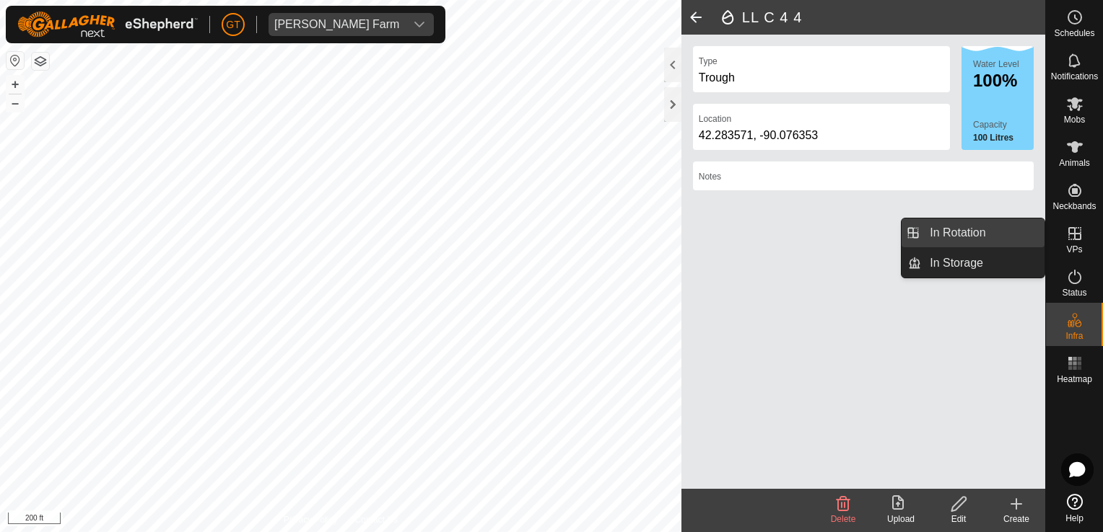
click at [1022, 227] on link "In Rotation" at bounding box center [982, 233] width 123 height 29
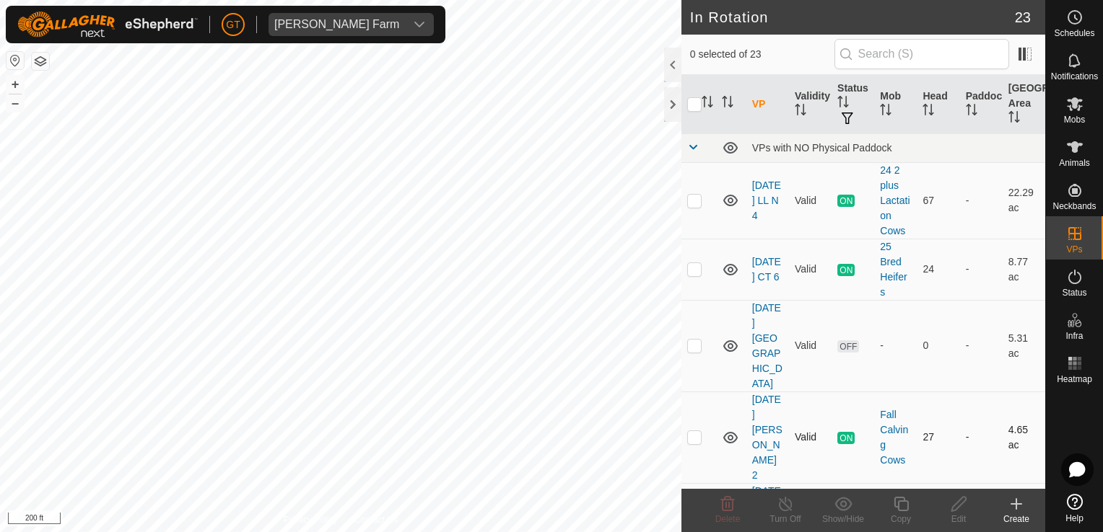
checkbox input "true"
click at [900, 503] on icon at bounding box center [901, 504] width 18 height 17
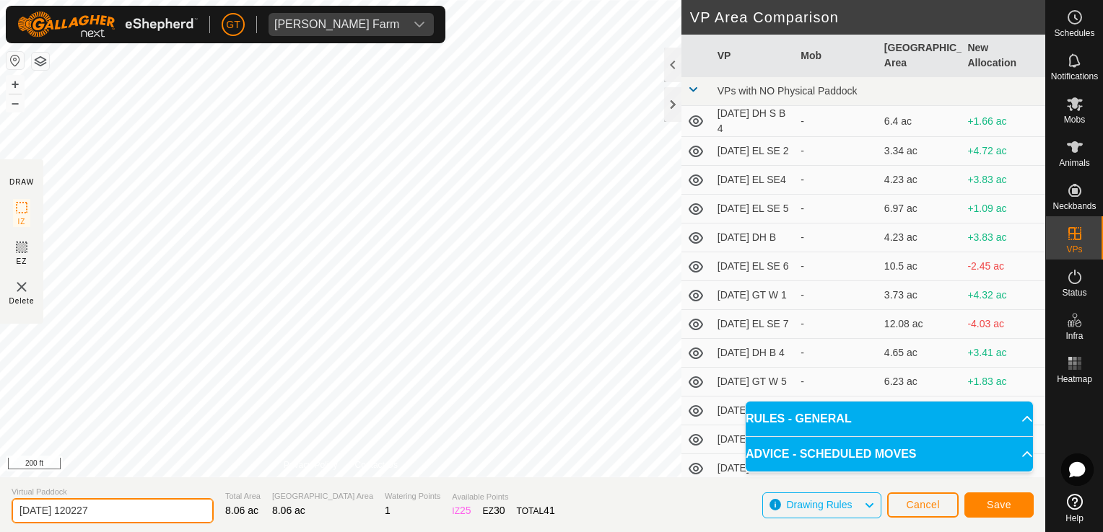
click at [130, 519] on input "2025-08-10 120227" at bounding box center [113, 511] width 202 height 25
type input "2025-08-10 LL C 7"
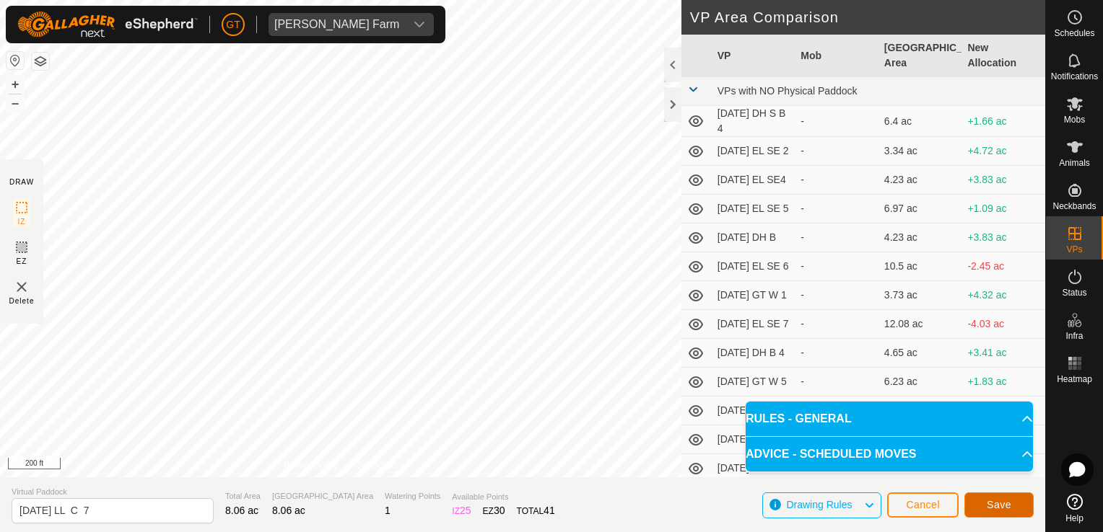
click at [1001, 499] on span "Save" at bounding box center [998, 505] width 25 height 12
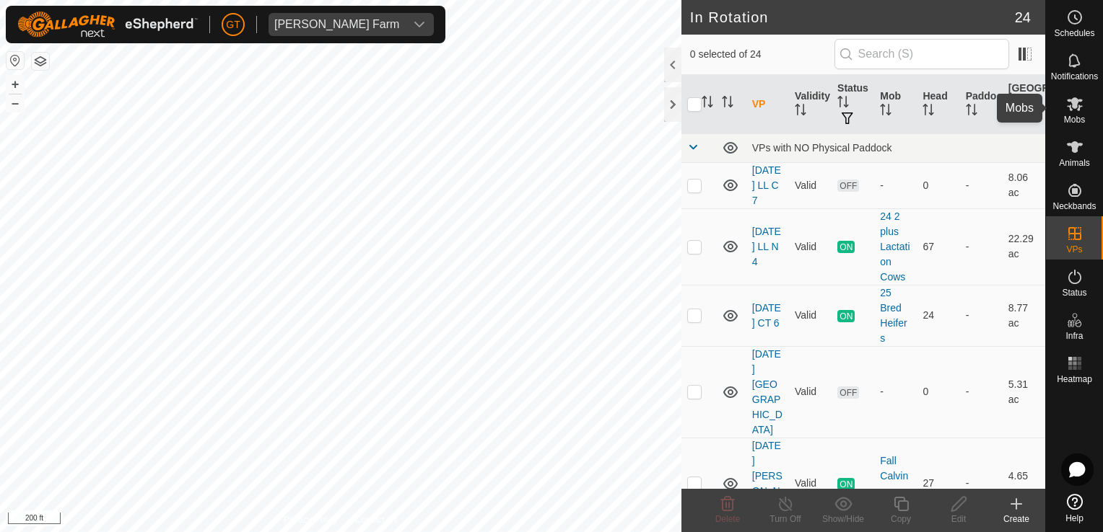
click at [1067, 105] on icon at bounding box center [1074, 104] width 16 height 14
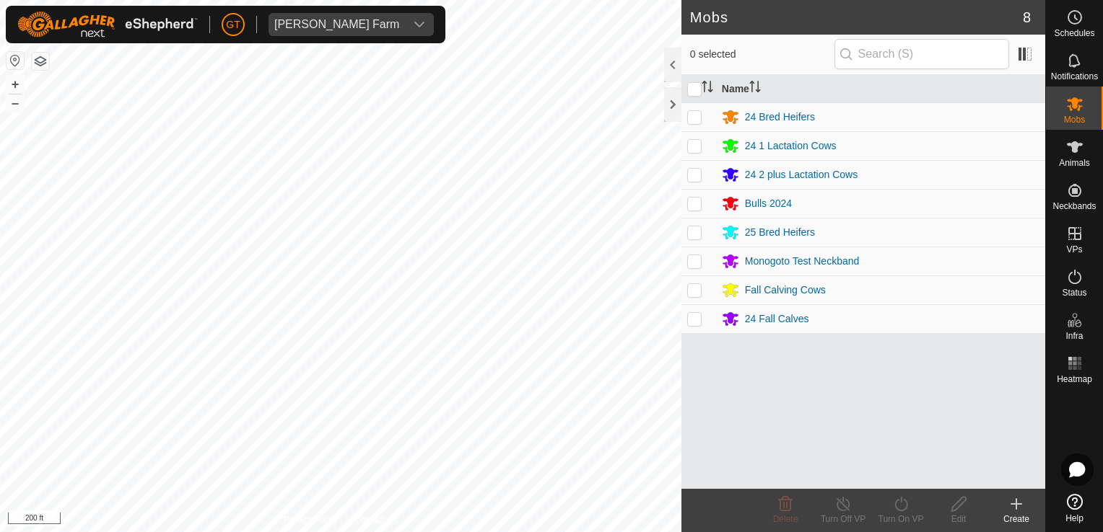
click at [690, 149] on p-checkbox at bounding box center [694, 146] width 14 height 12
checkbox input "true"
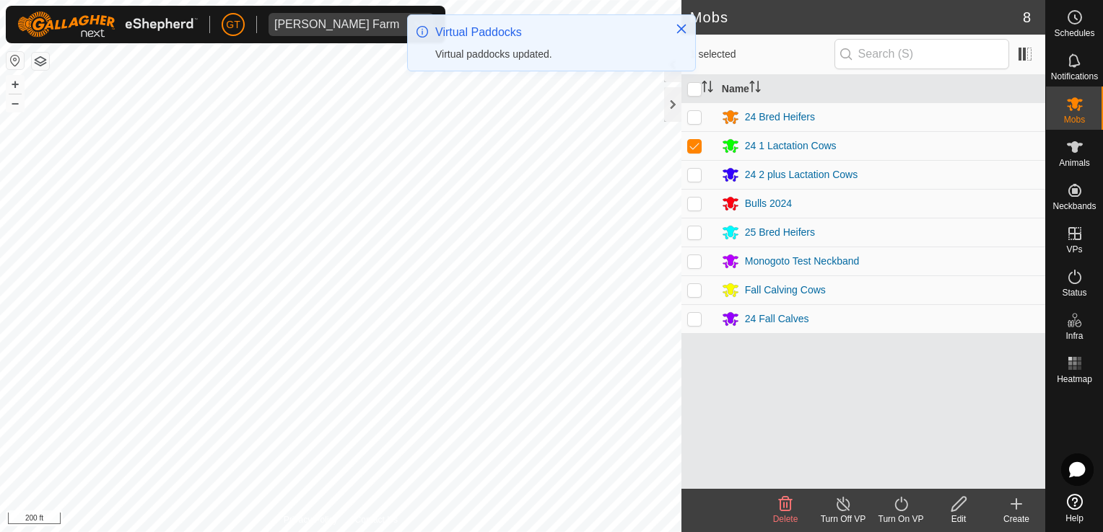
click at [903, 504] on icon at bounding box center [901, 504] width 18 height 17
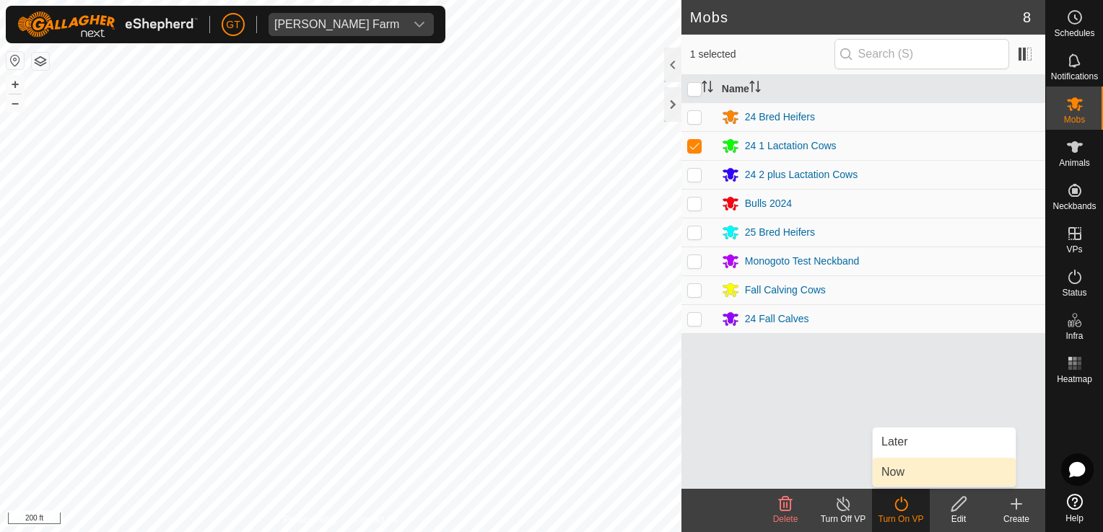
click at [893, 474] on link "Now" at bounding box center [943, 472] width 143 height 29
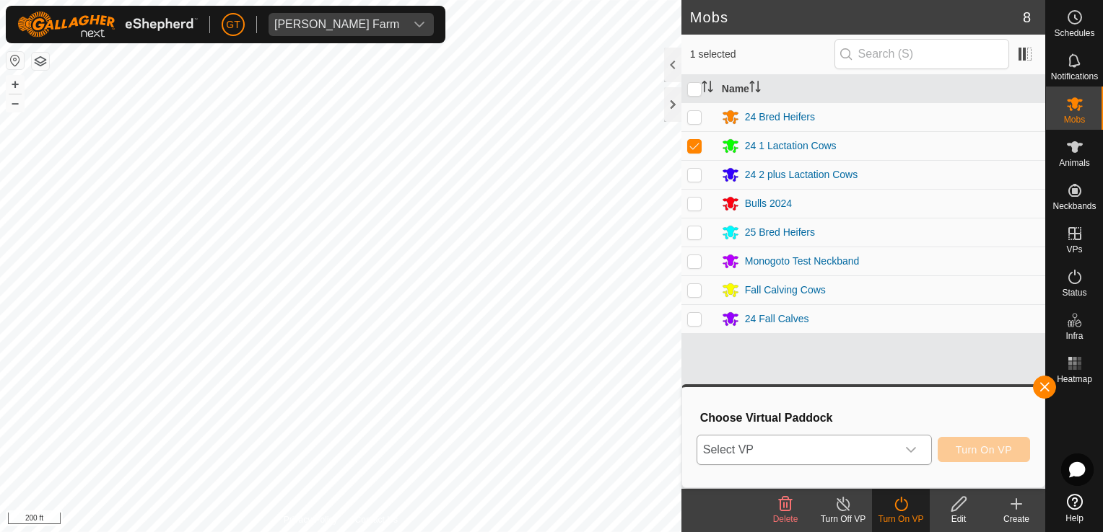
click at [911, 439] on div "dropdown trigger" at bounding box center [910, 450] width 29 height 29
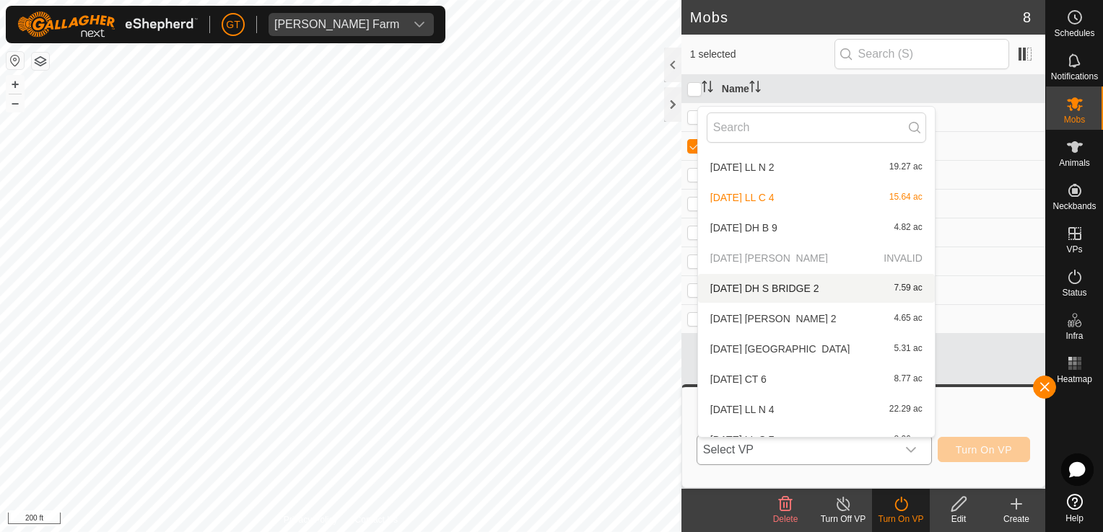
scroll to position [470, 0]
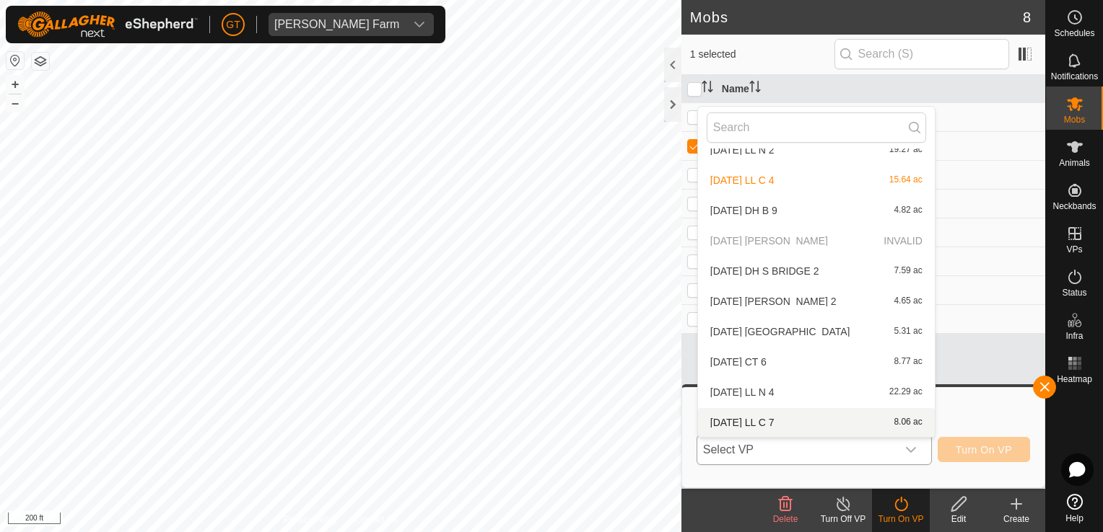
click at [758, 413] on li "2025-08-10 LL C 7 8.06 ac" at bounding box center [816, 422] width 237 height 29
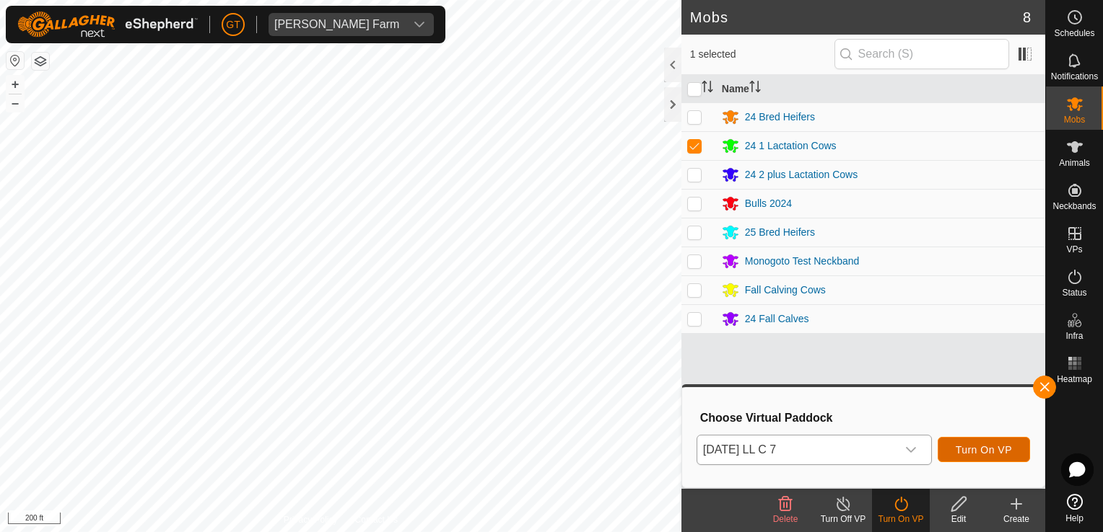
click at [1009, 449] on span "Turn On VP" at bounding box center [983, 450] width 56 height 12
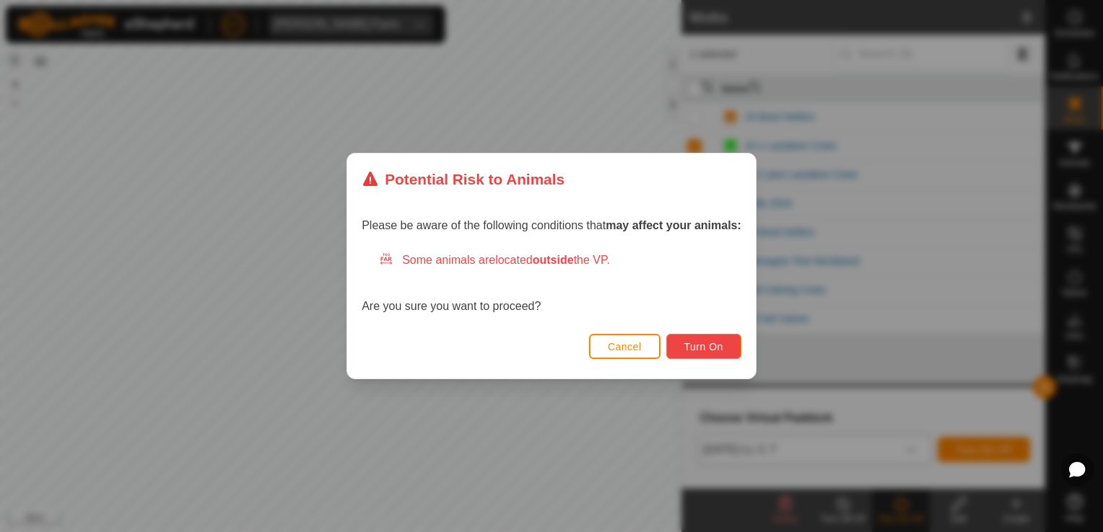
click at [687, 344] on span "Turn On" at bounding box center [703, 347] width 39 height 12
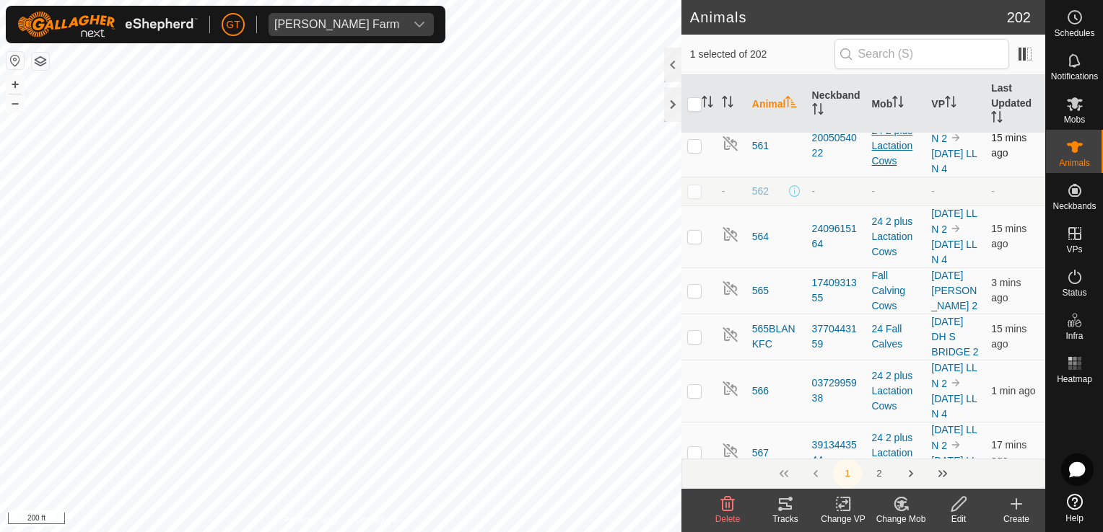
scroll to position [3103, 0]
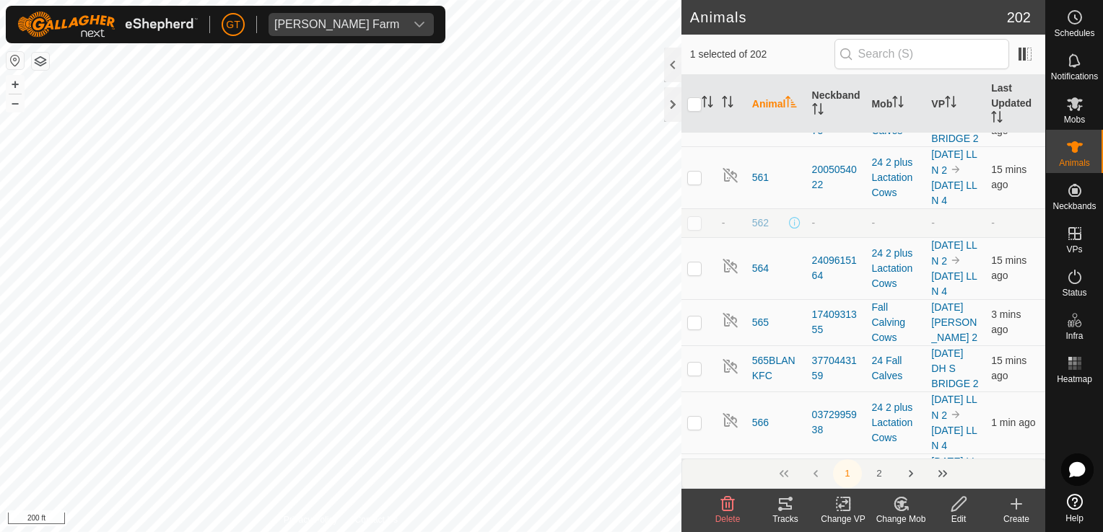
checkbox input "false"
click at [748, 443] on div "Animals 202 0 selected of 202 Animal Neckband Mob VP Last Updated 0438 14380235…" at bounding box center [522, 266] width 1045 height 532
click at [0, 100] on html "GT Thoren Farm Schedules Notifications Mobs Animals Neckbands VPs Status Infra …" at bounding box center [551, 266] width 1103 height 532
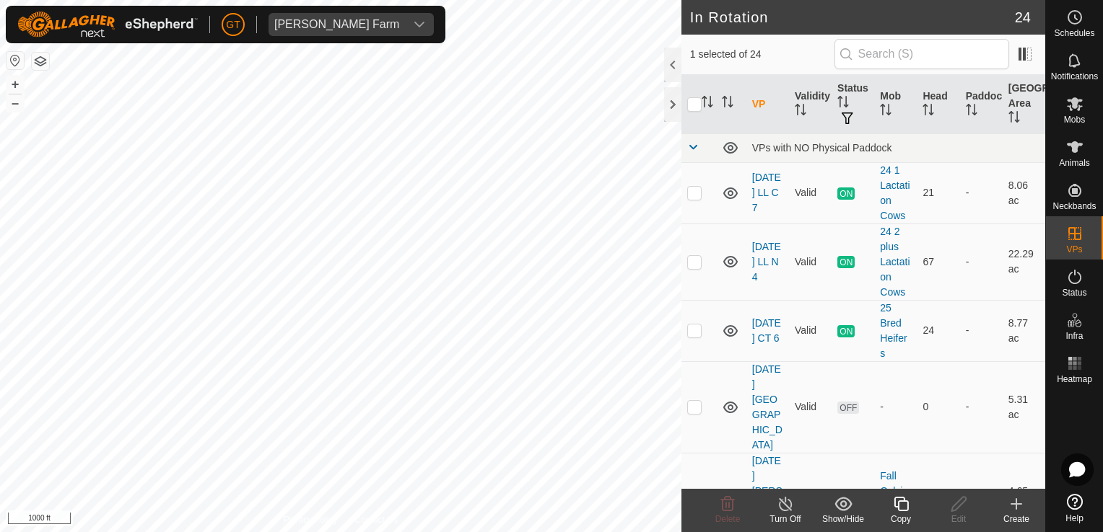
checkbox input "false"
checkbox input "true"
checkbox input "false"
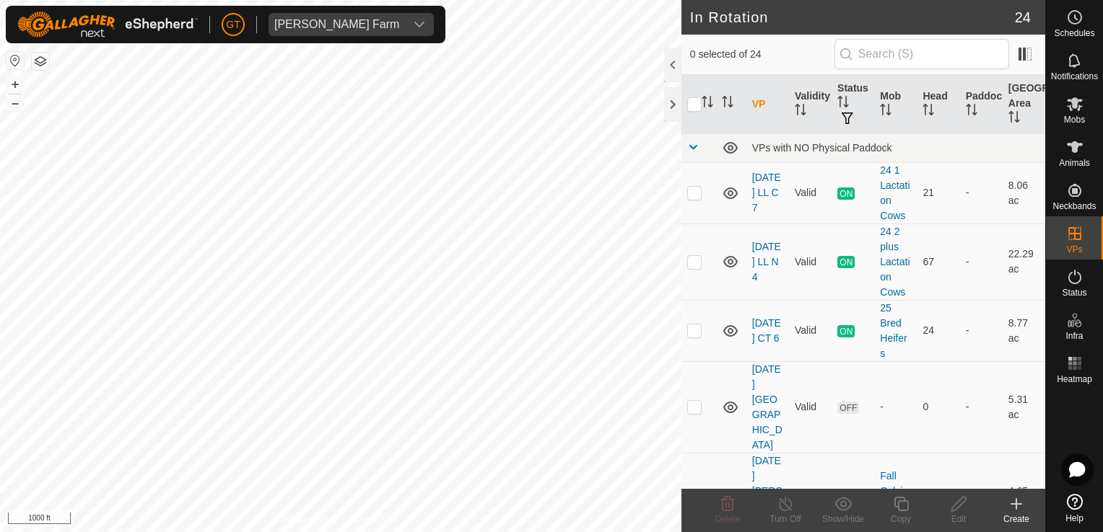
checkbox input "false"
click at [0, 391] on html "GT Thoren Farm Schedules Notifications Mobs Animals Neckbands VPs Status Infra …" at bounding box center [551, 266] width 1103 height 532
click at [745, 162] on div "In Rotation 24 0 selected of 24 VP Validity Status Mob Head Paddock Grazing Are…" at bounding box center [522, 266] width 1045 height 532
checkbox input "true"
click at [899, 504] on icon at bounding box center [901, 504] width 18 height 17
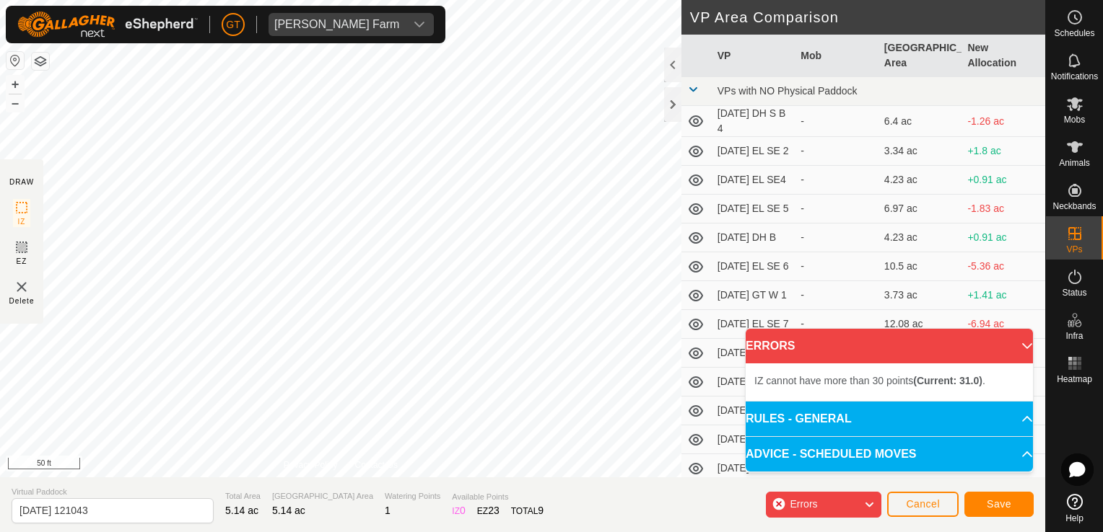
click at [806, 120] on div "DRAW IZ EZ Delete Privacy Policy Contact Us IZ interior angle must be larger th…" at bounding box center [522, 239] width 1045 height 478
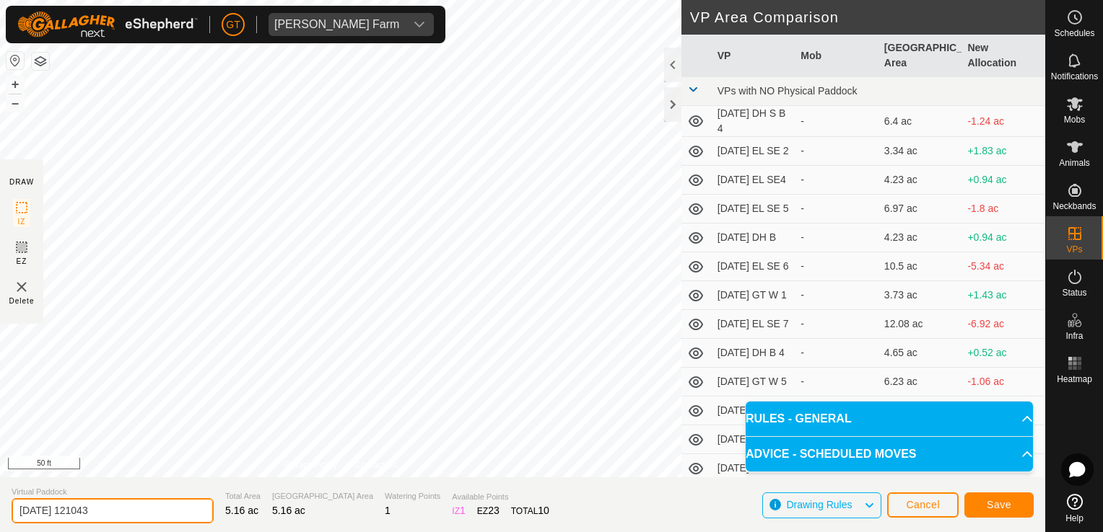
click at [149, 507] on input "2025-08-10 121043" at bounding box center [113, 511] width 202 height 25
type input "2025-08-10 DH N RD 2"
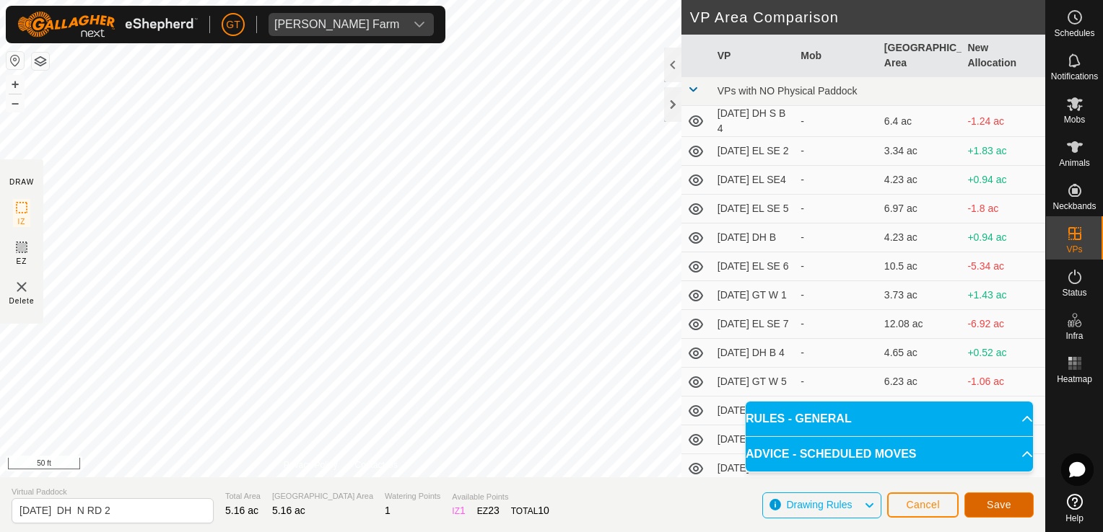
click at [1010, 507] on button "Save" at bounding box center [998, 505] width 69 height 25
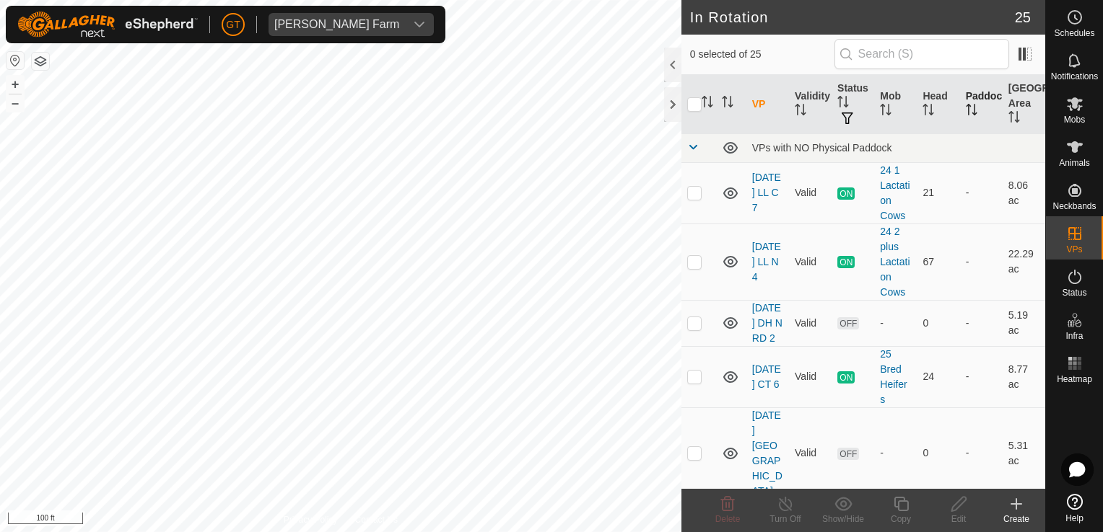
click at [976, 118] on div "In Rotation 25 0 selected of 25 VP Validity Status Mob Head Paddock Grazing Are…" at bounding box center [522, 266] width 1045 height 532
click at [823, 532] on html "GT Thoren Farm Schedules Notifications Mobs Animals Neckbands VPs Status Infra …" at bounding box center [551, 266] width 1103 height 532
checkbox input "false"
click at [729, 498] on icon at bounding box center [728, 504] width 14 height 14
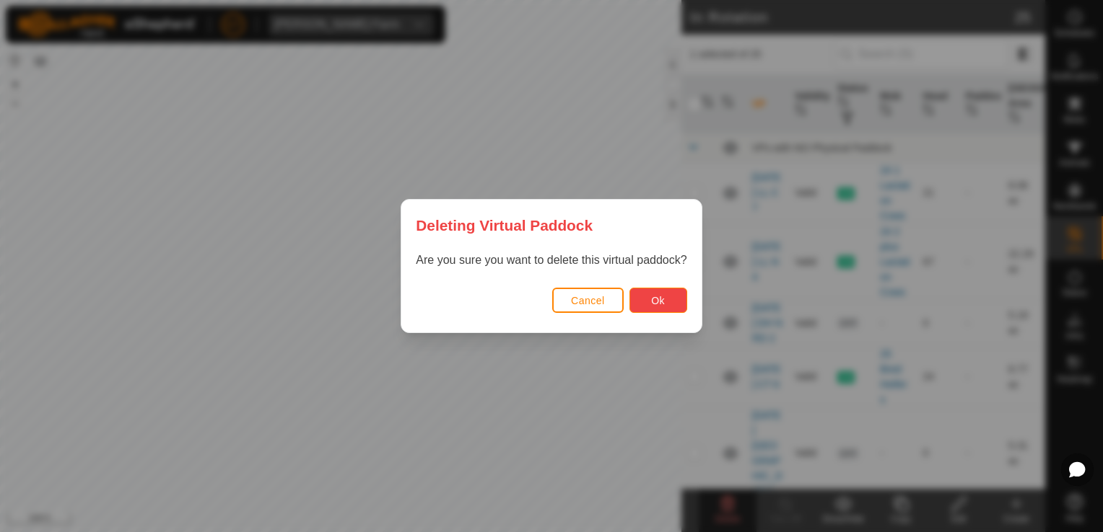
click at [665, 309] on button "Ok" at bounding box center [658, 300] width 58 height 25
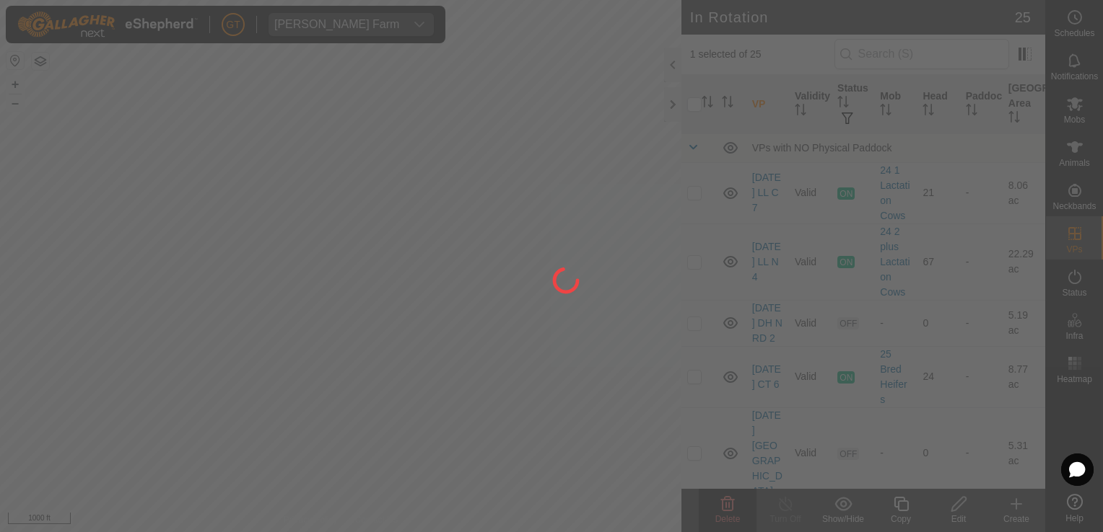
checkbox input "false"
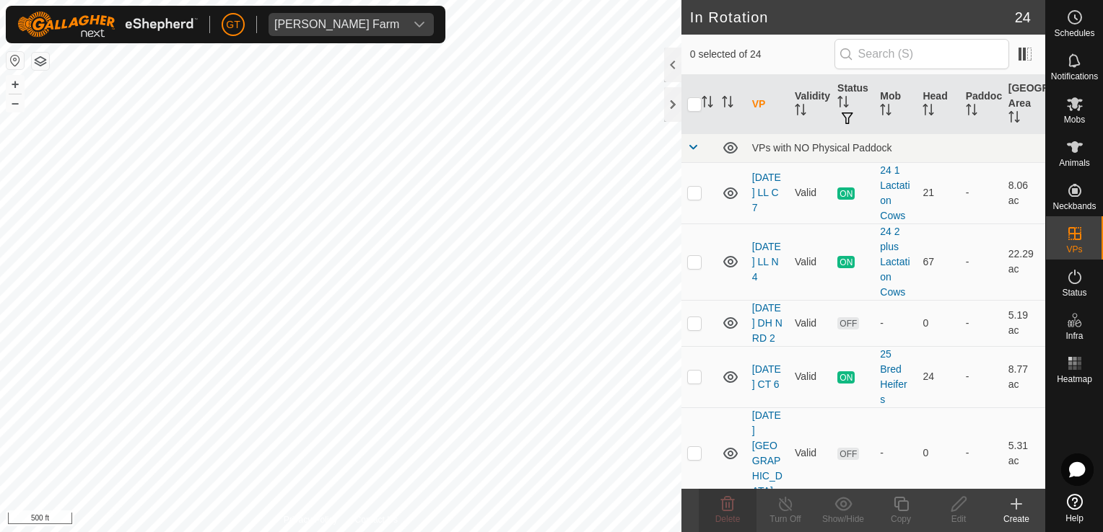
checkbox input "true"
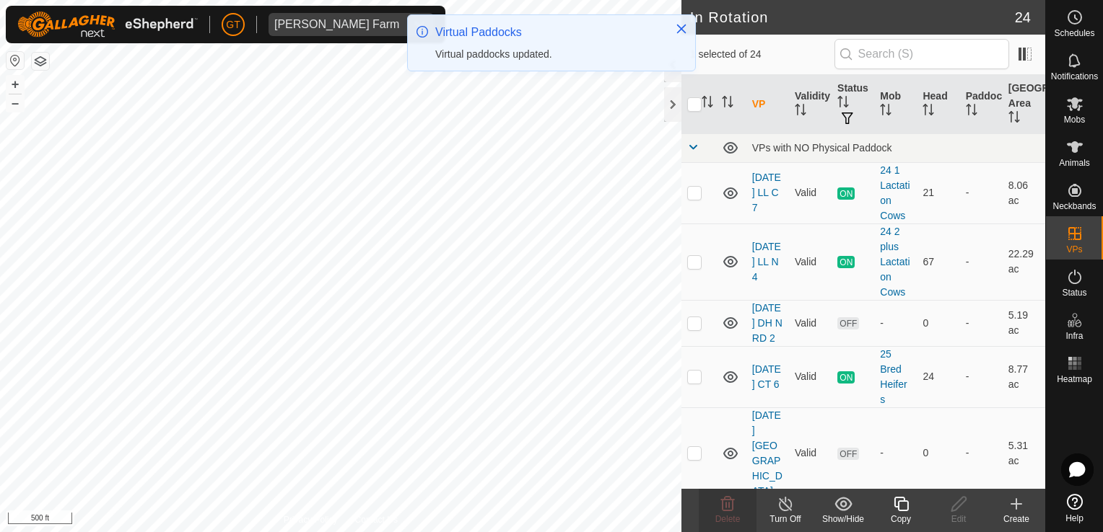
checkbox input "false"
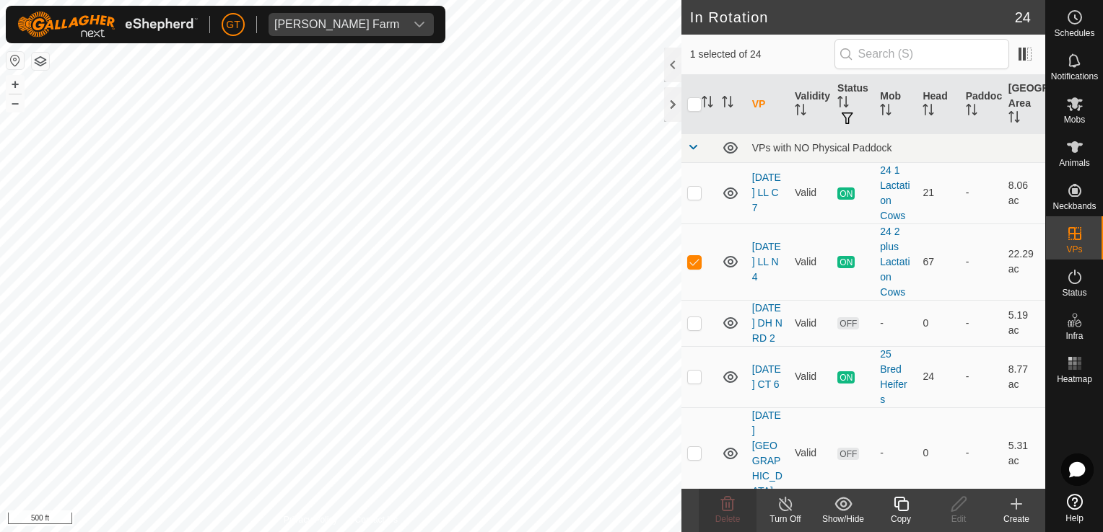
checkbox input "false"
click at [730, 509] on icon at bounding box center [727, 504] width 17 height 17
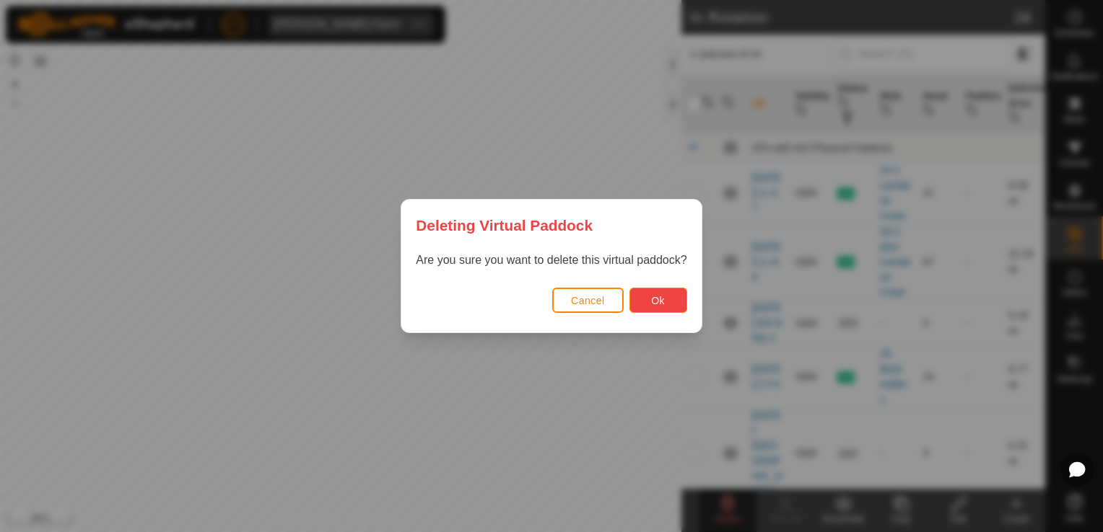
click at [648, 299] on button "Ok" at bounding box center [658, 300] width 58 height 25
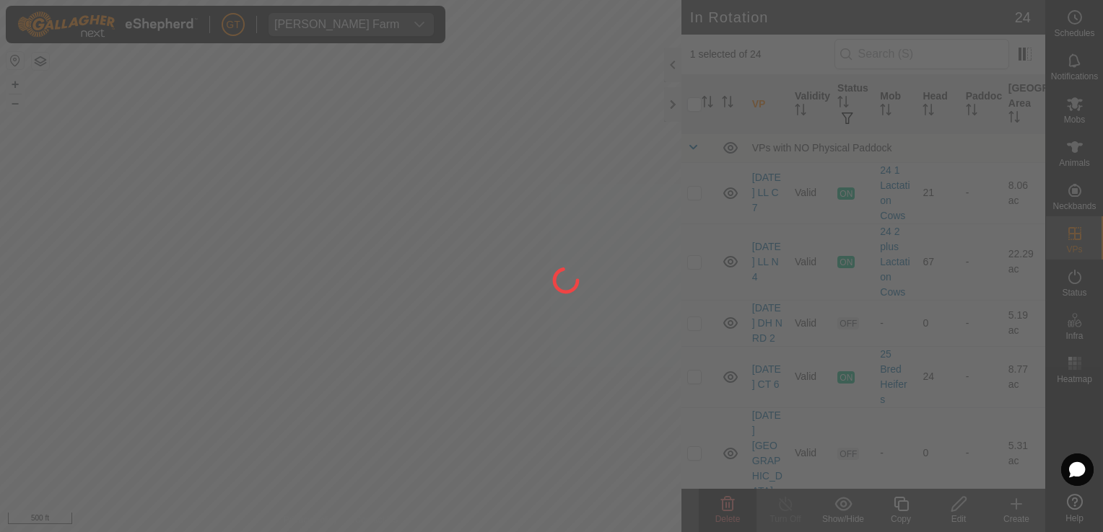
checkbox input "false"
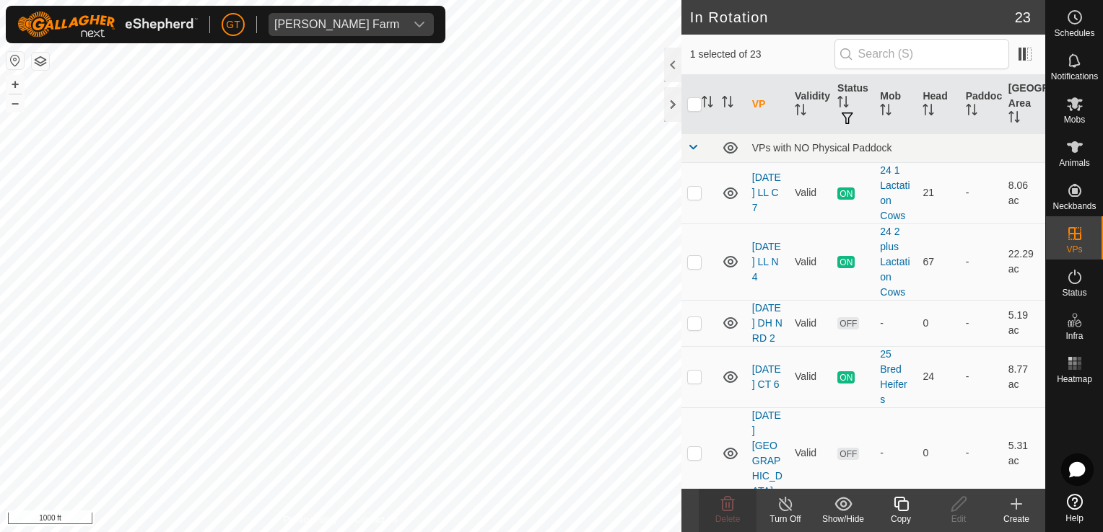
checkbox input "false"
checkbox input "true"
click at [729, 505] on icon at bounding box center [727, 504] width 17 height 17
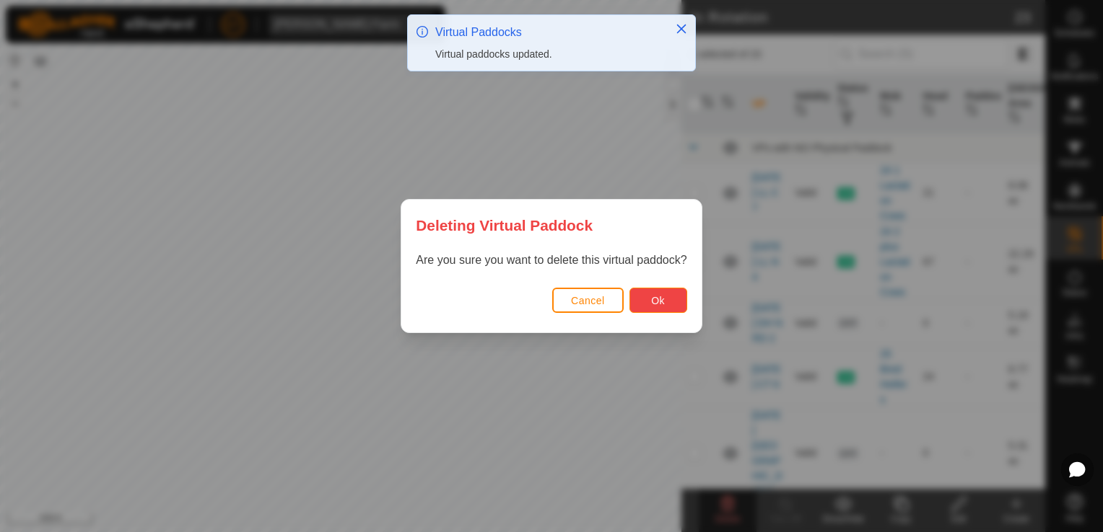
click at [666, 293] on button "Ok" at bounding box center [658, 300] width 58 height 25
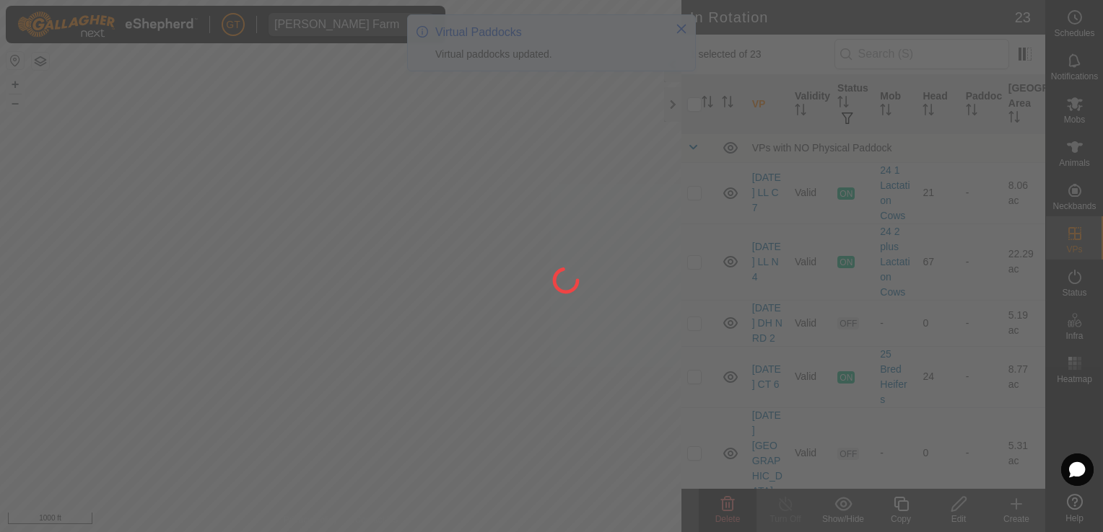
checkbox input "false"
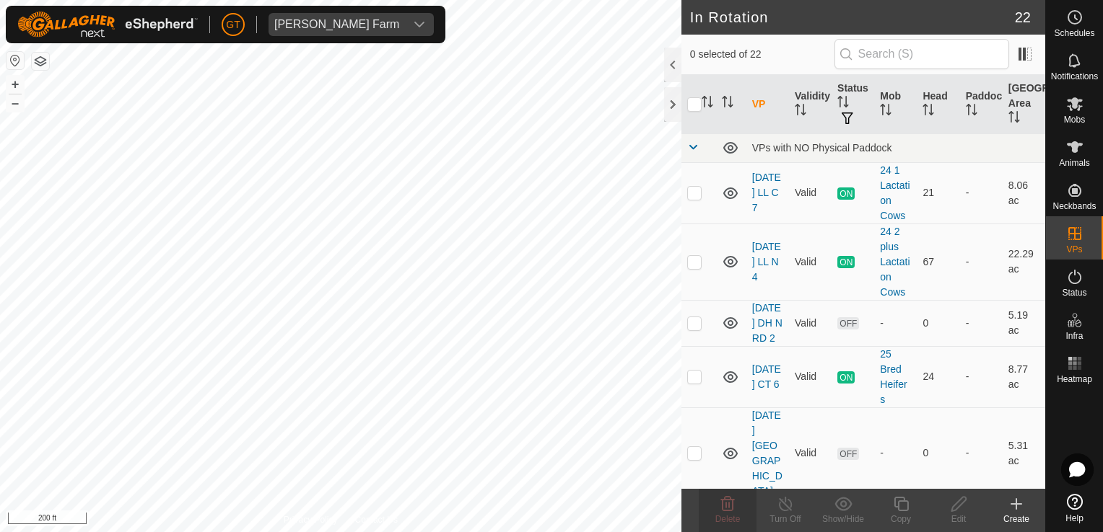
checkbox input "true"
checkbox input "false"
checkbox input "true"
checkbox input "false"
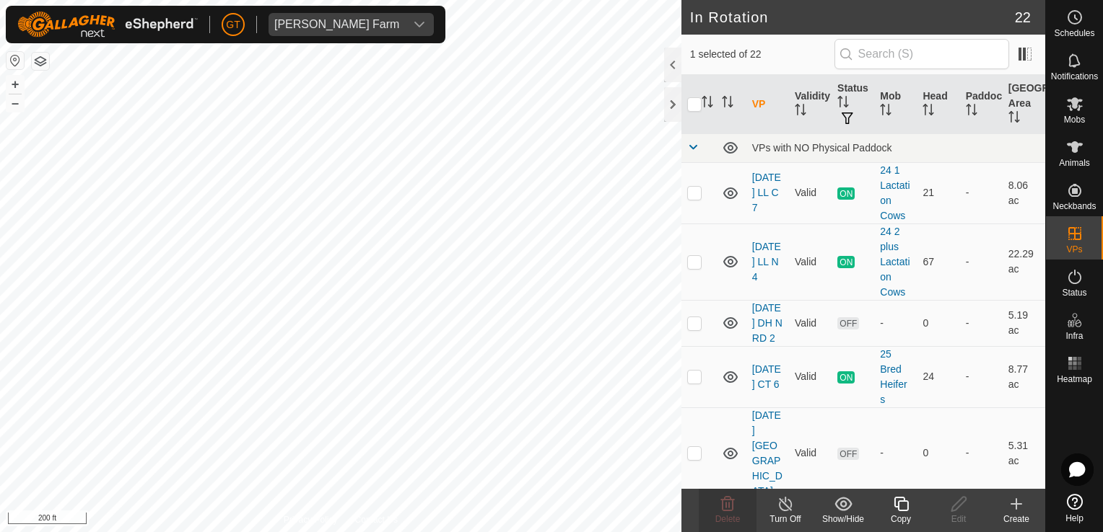
checkbox input "false"
checkbox input "true"
checkbox input "false"
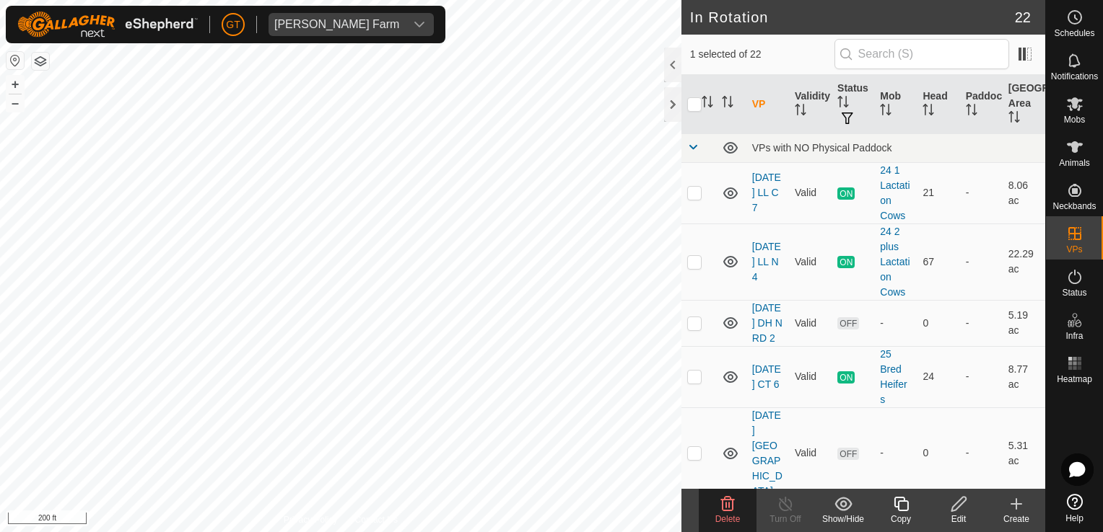
checkbox input "false"
click at [734, 512] on icon at bounding box center [727, 504] width 17 height 17
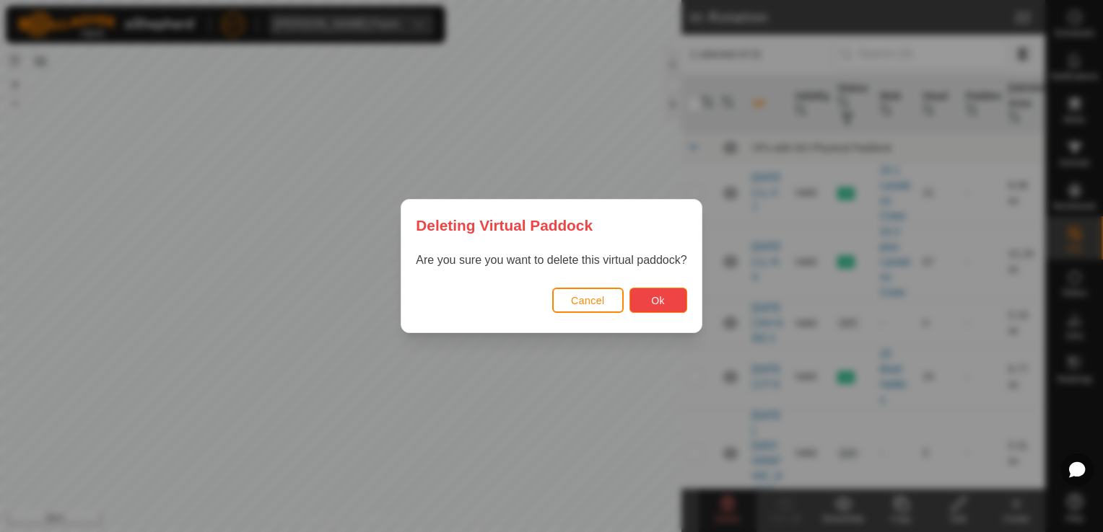
click at [652, 297] on button "Ok" at bounding box center [658, 300] width 58 height 25
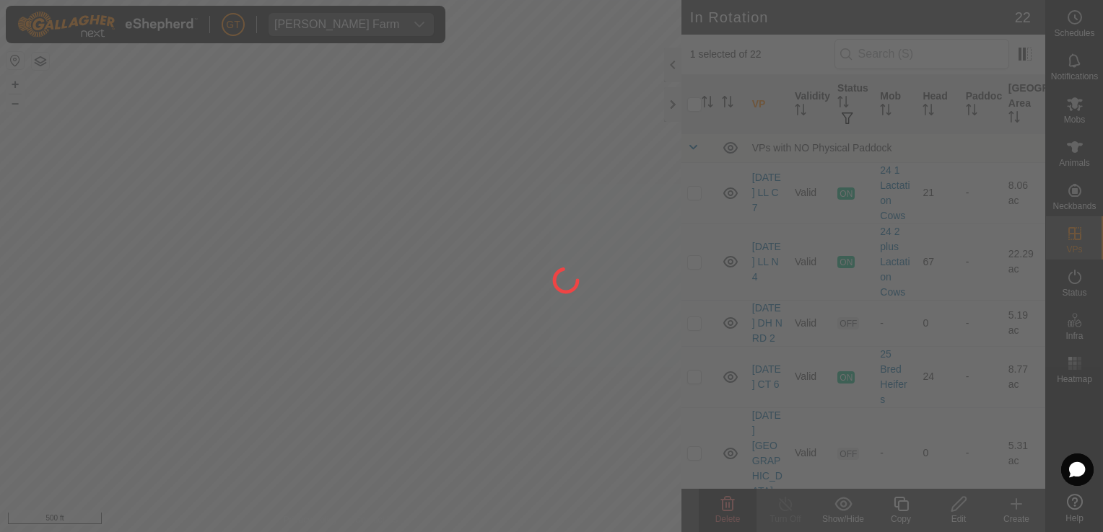
checkbox input "false"
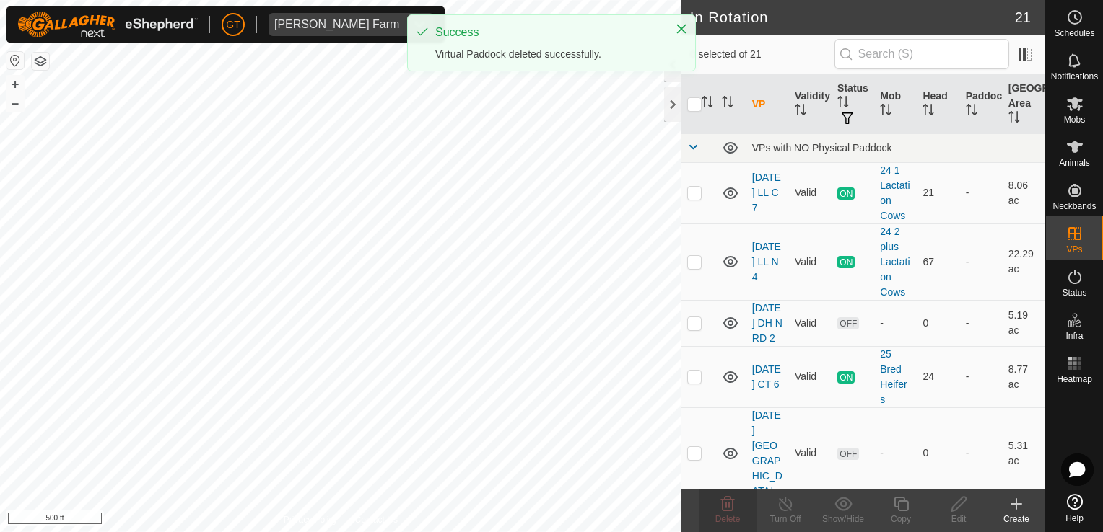
checkbox input "true"
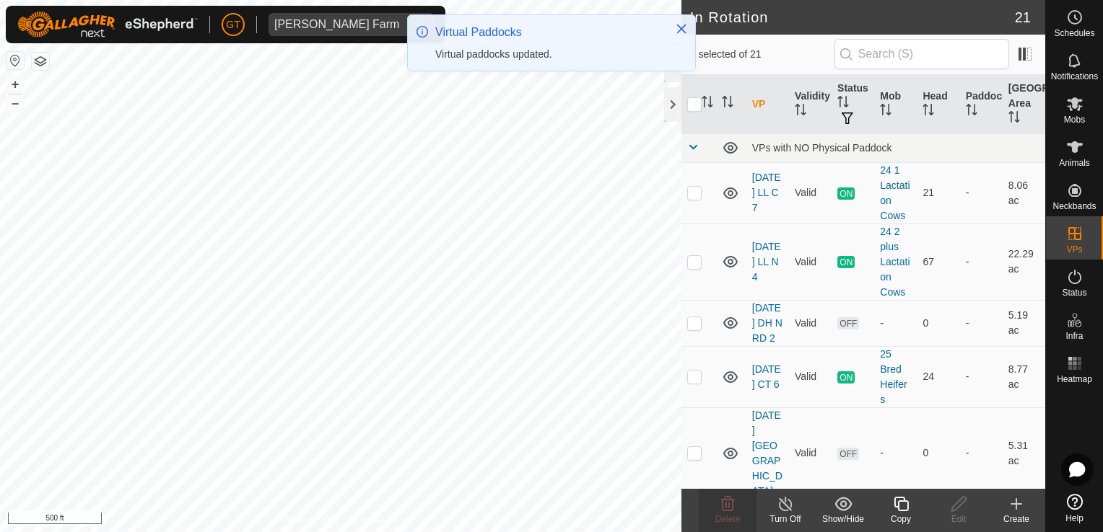
checkbox input "true"
checkbox input "false"
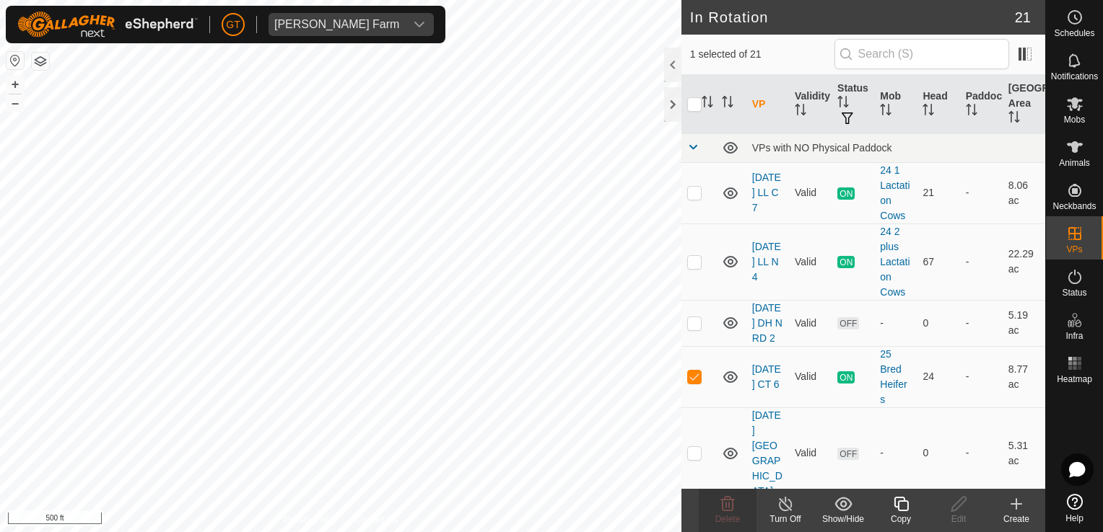
checkbox input "false"
click at [727, 502] on icon at bounding box center [727, 504] width 17 height 17
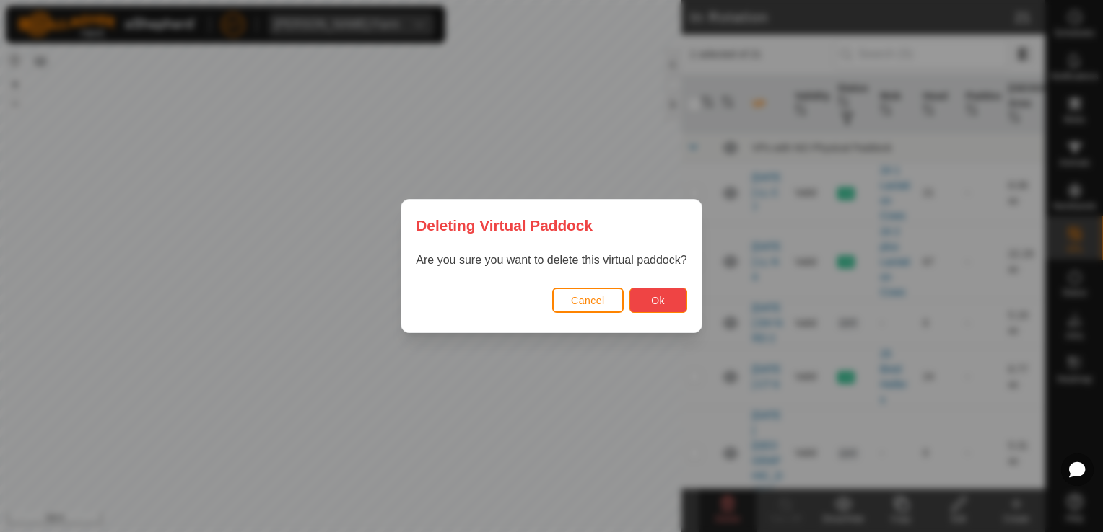
click at [670, 304] on button "Ok" at bounding box center [658, 300] width 58 height 25
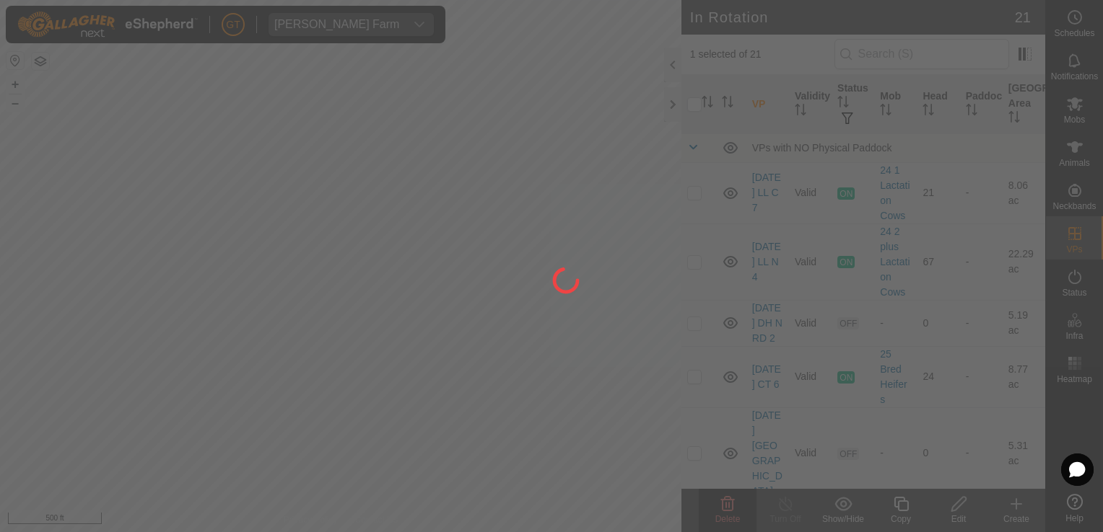
checkbox input "false"
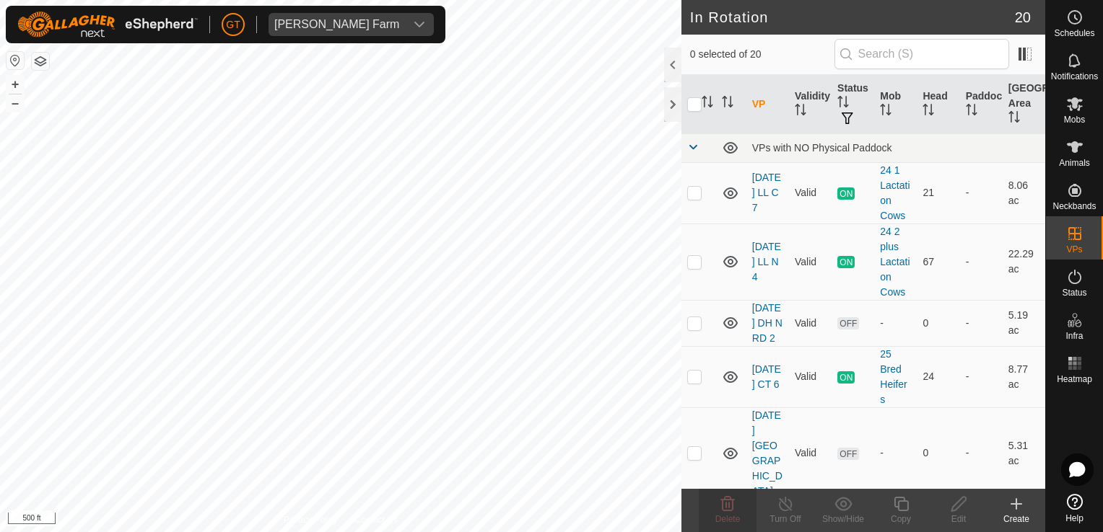
click at [418, 0] on html "GT Thoren Farm Schedules Notifications Mobs Animals Neckbands VPs Status Infra …" at bounding box center [551, 266] width 1103 height 532
click at [442, 0] on html "GT Thoren Farm Schedules Notifications Mobs Animals Neckbands VPs Status Infra …" at bounding box center [551, 266] width 1103 height 532
checkbox input "false"
click at [736, 507] on delete-svg-icon at bounding box center [727, 504] width 58 height 17
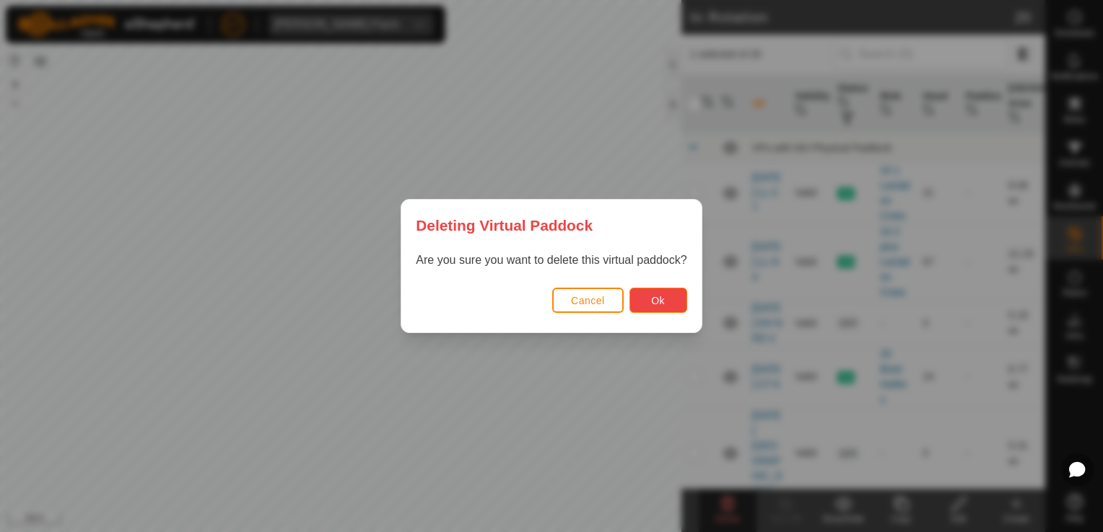
click at [655, 300] on span "Ok" at bounding box center [658, 301] width 14 height 12
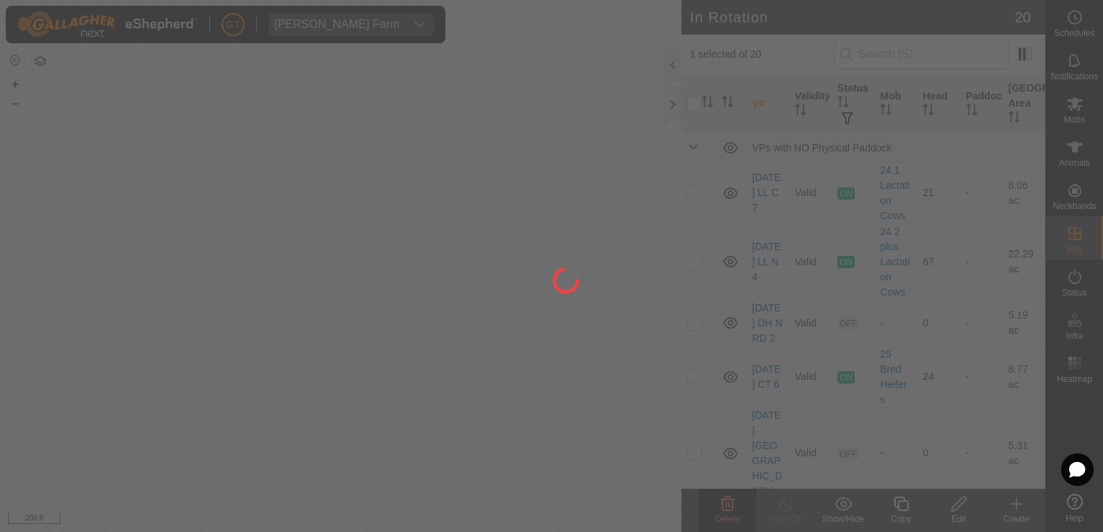
checkbox input "false"
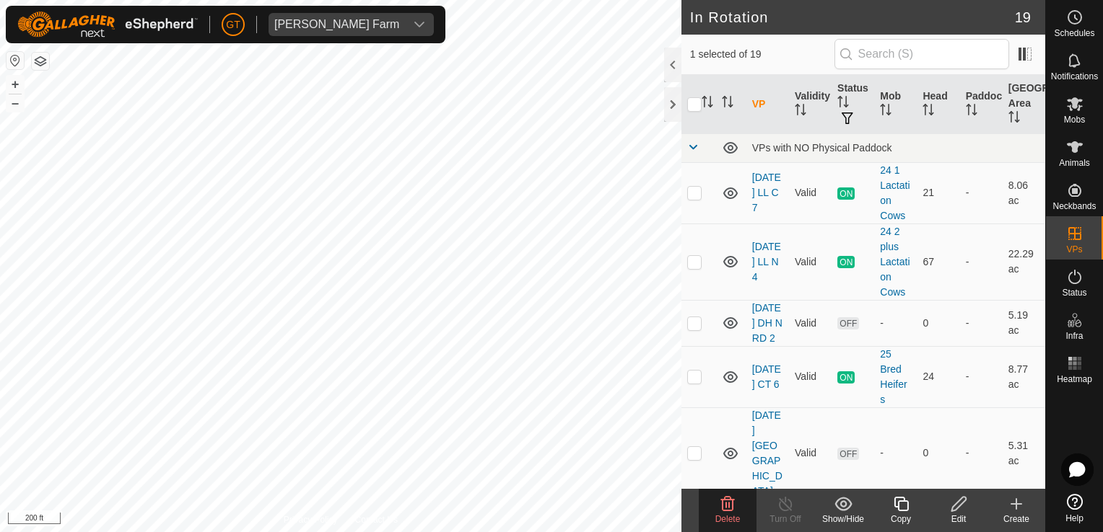
click at [730, 504] on icon at bounding box center [727, 504] width 17 height 17
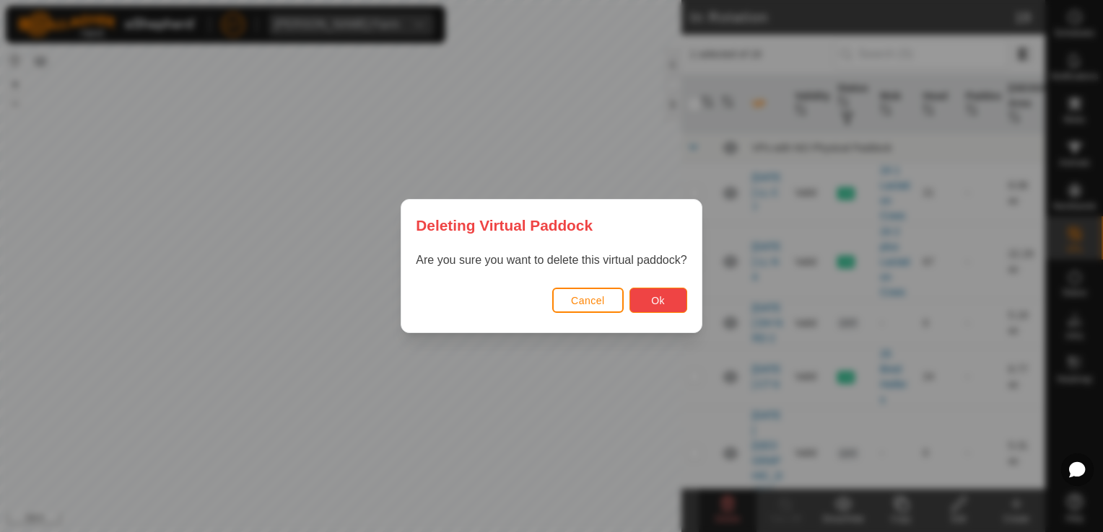
click at [651, 299] on span "Ok" at bounding box center [658, 301] width 14 height 12
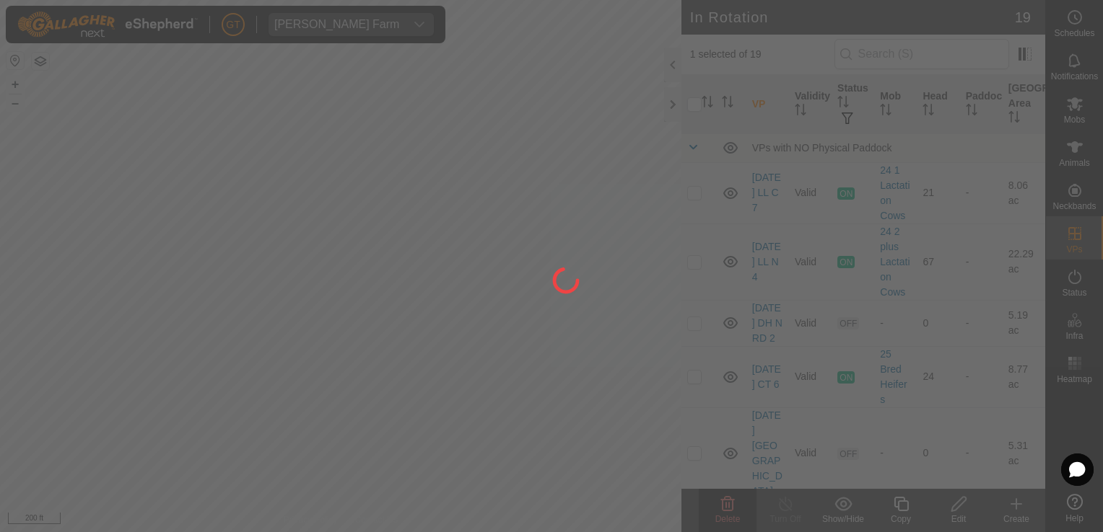
checkbox input "false"
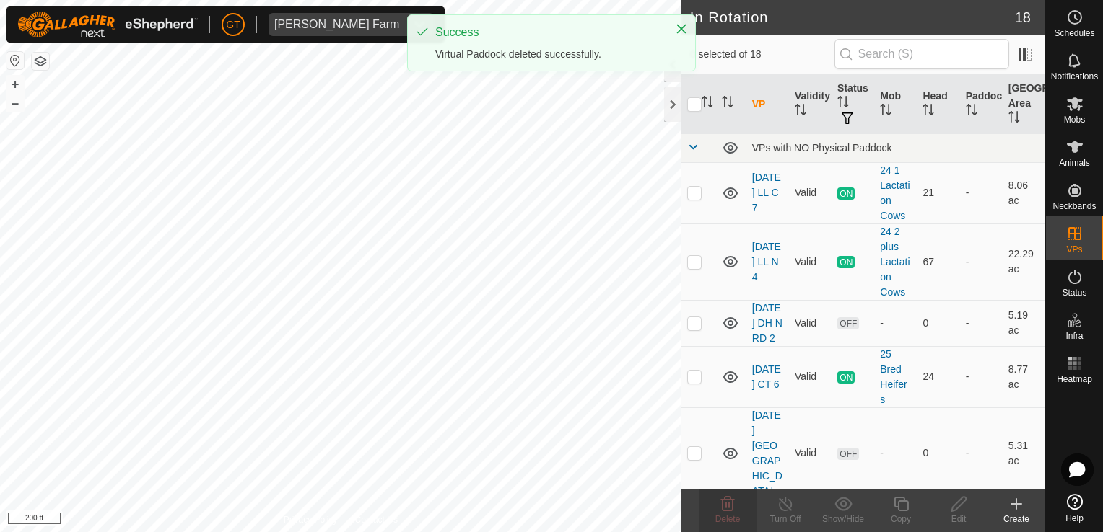
checkbox input "true"
click at [729, 504] on icon at bounding box center [728, 504] width 14 height 14
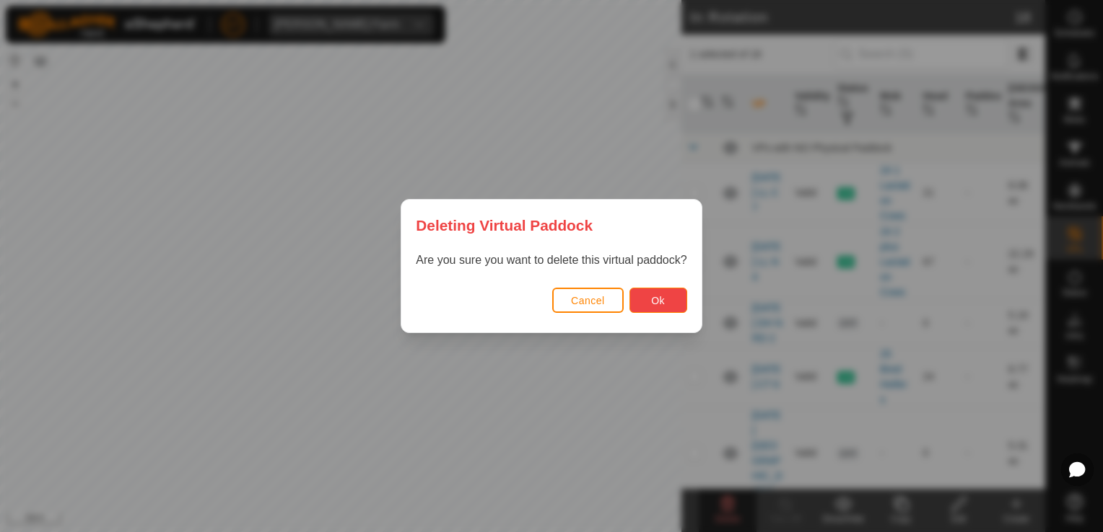
click at [669, 305] on button "Ok" at bounding box center [658, 300] width 58 height 25
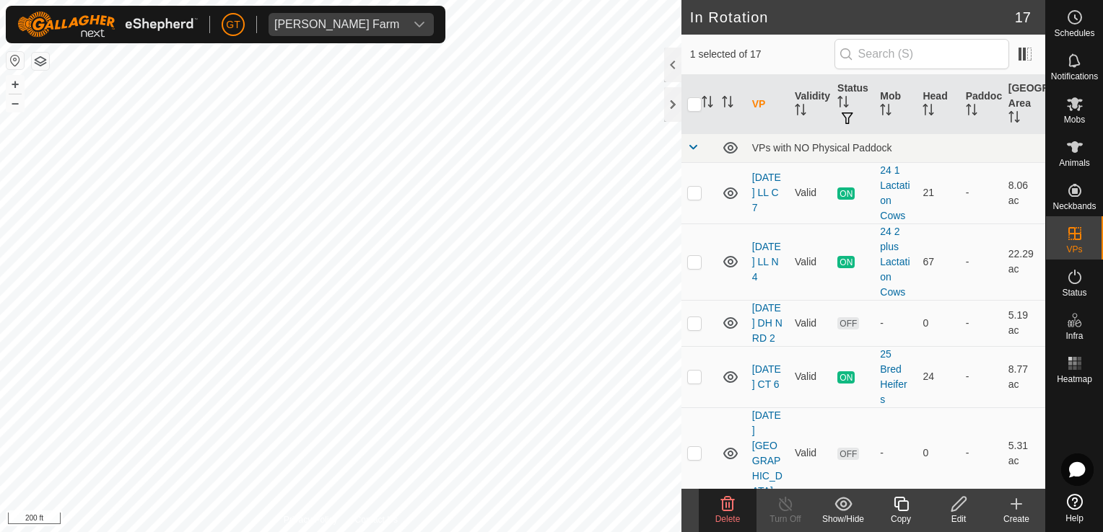
click at [724, 509] on icon at bounding box center [727, 504] width 17 height 17
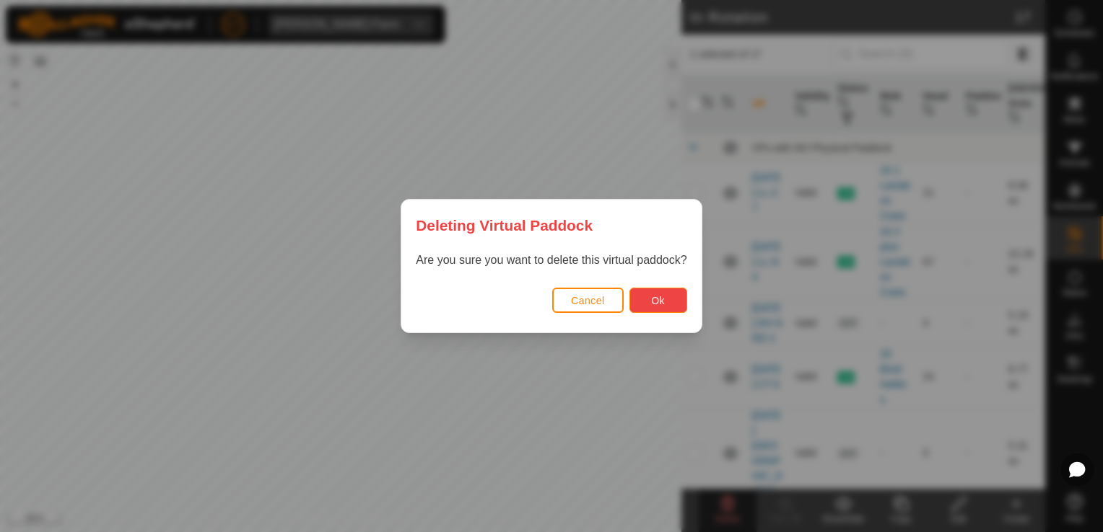
click at [658, 312] on button "Ok" at bounding box center [658, 300] width 58 height 25
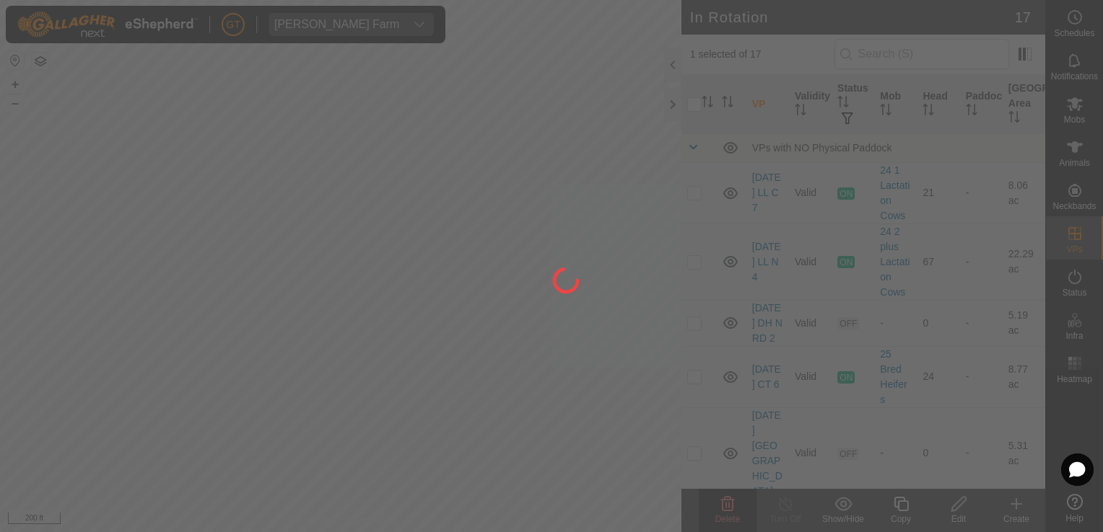
checkbox input "false"
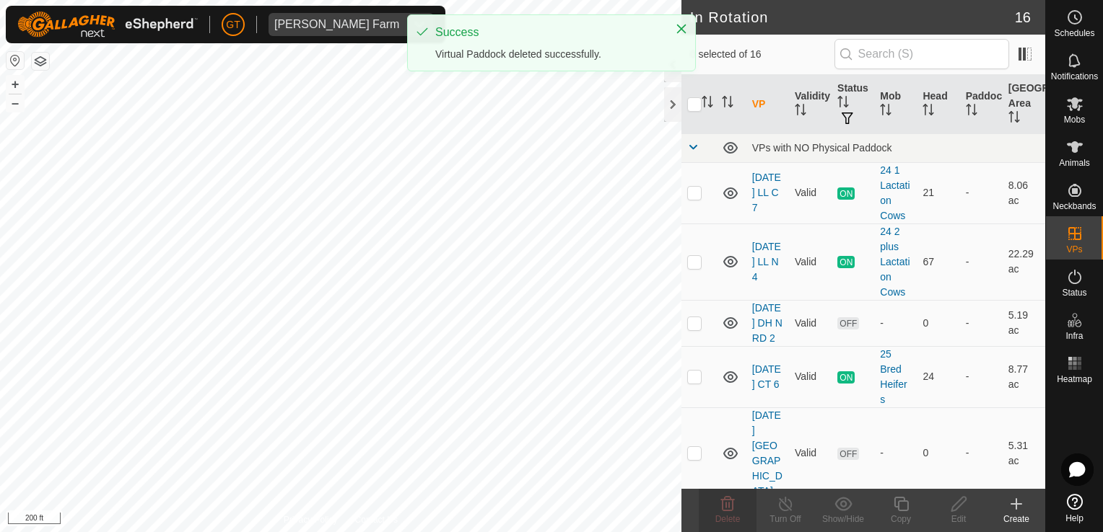
checkbox input "true"
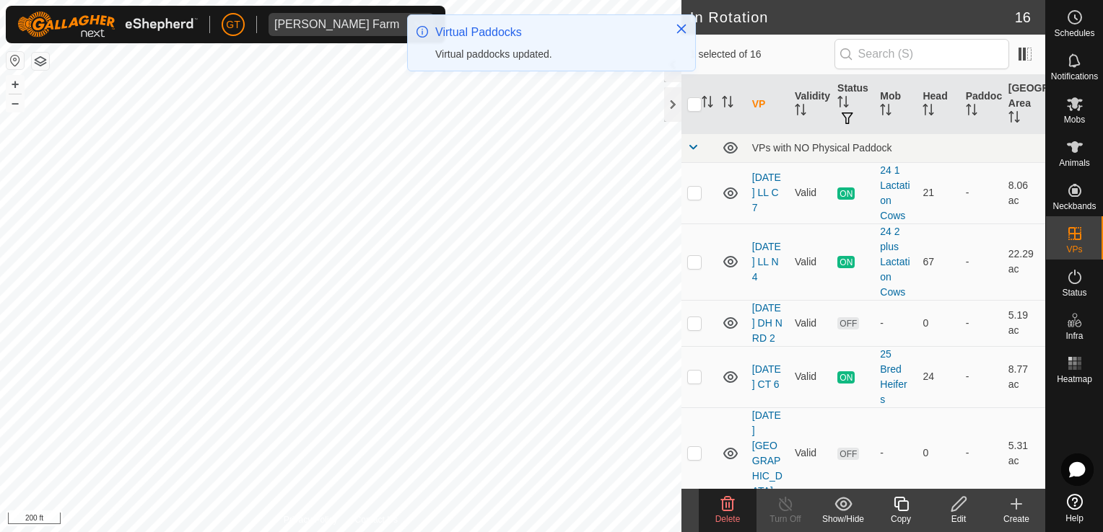
click at [725, 509] on icon at bounding box center [727, 504] width 17 height 17
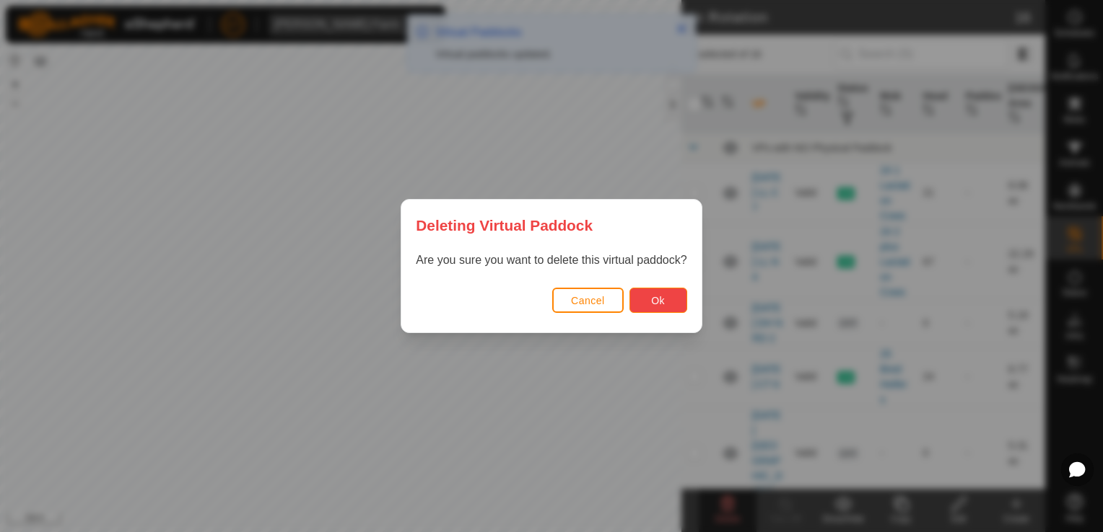
click at [665, 303] on button "Ok" at bounding box center [658, 300] width 58 height 25
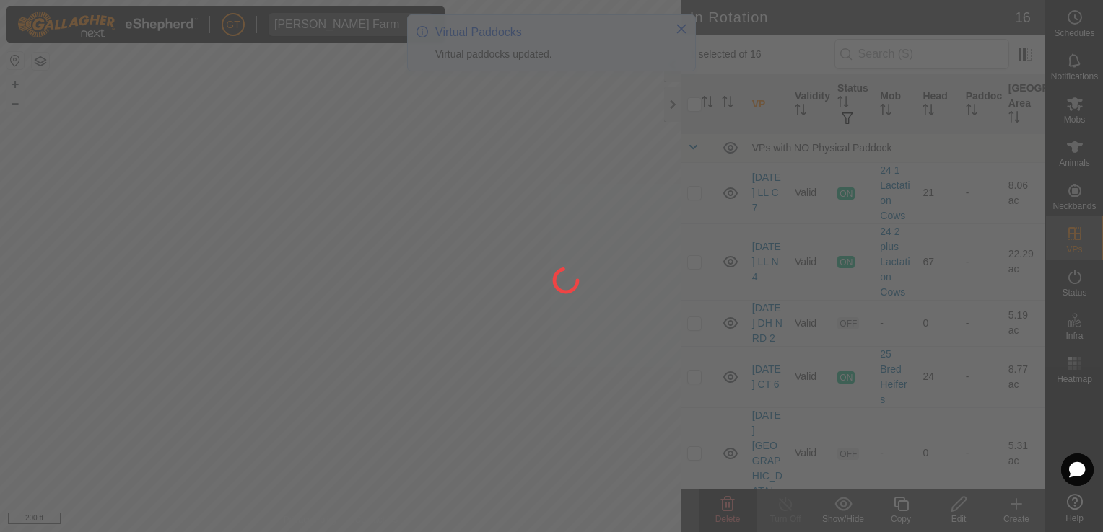
checkbox input "false"
